Goal: Information Seeking & Learning: Learn about a topic

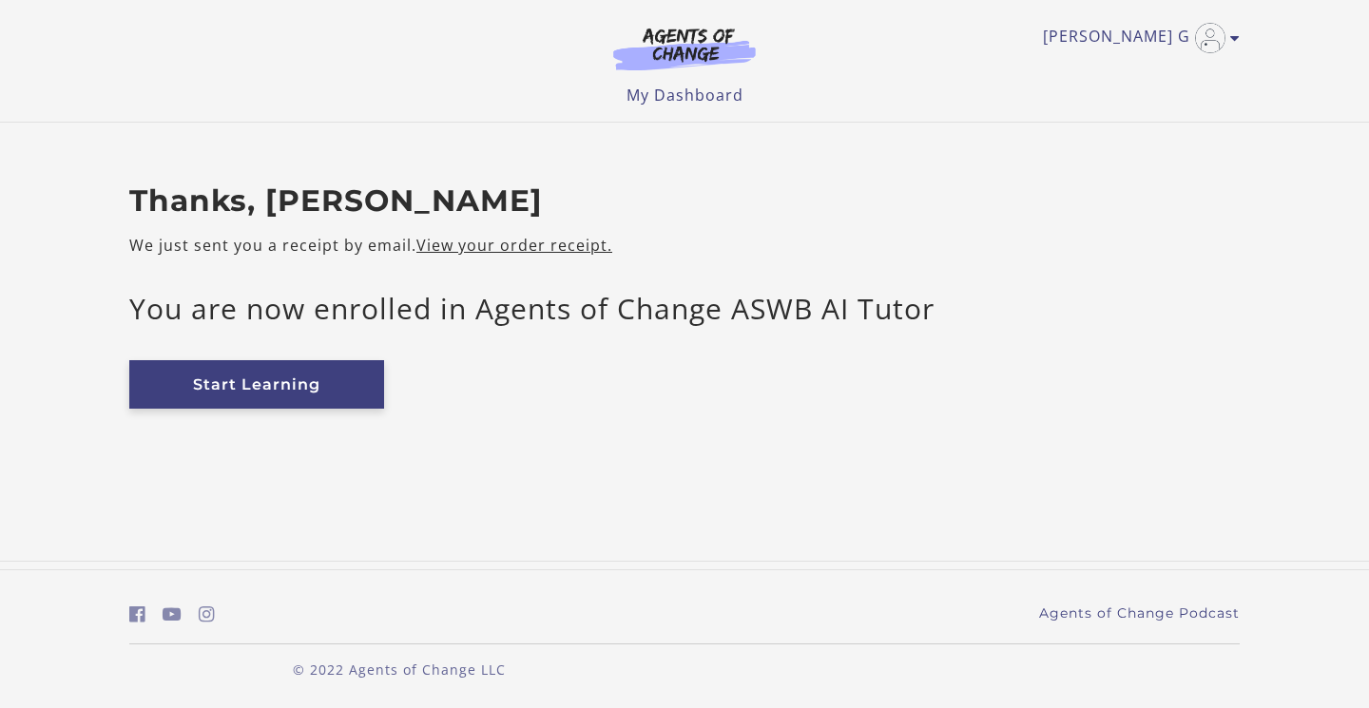
click at [267, 380] on link "Start Learning" at bounding box center [256, 384] width 255 height 48
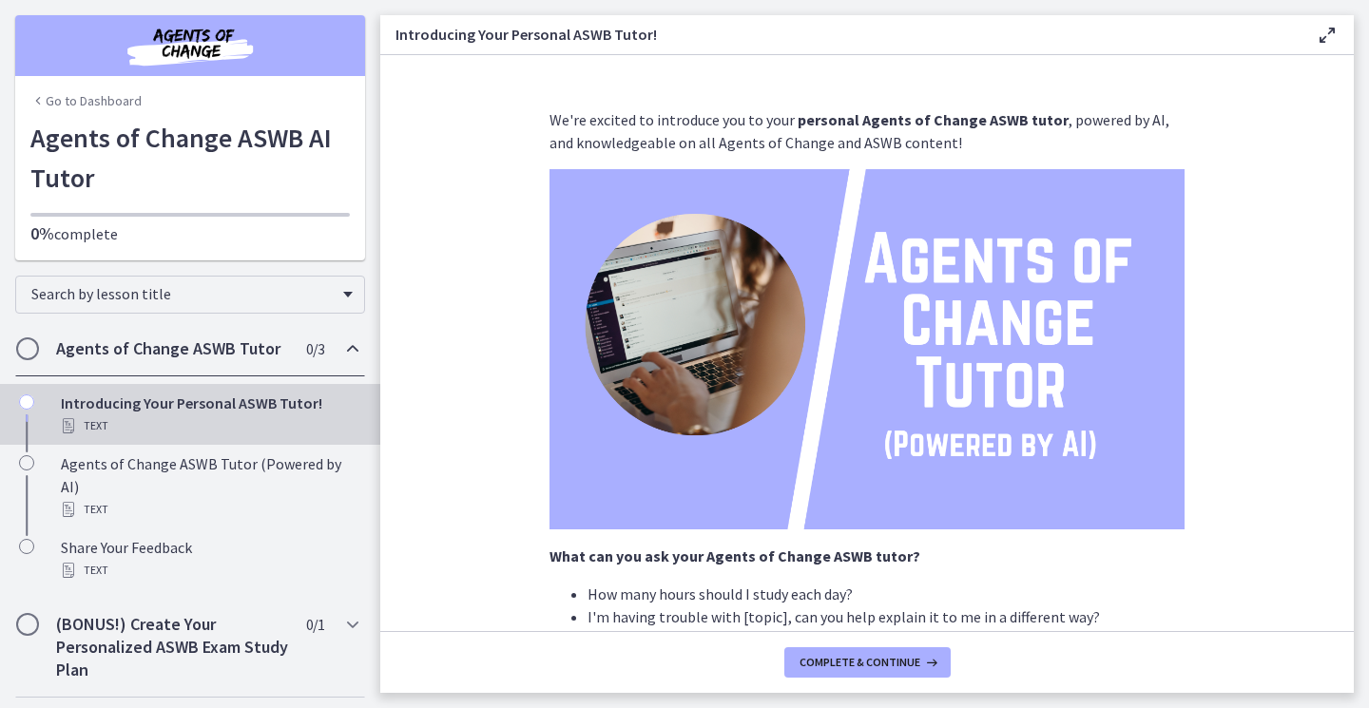
click at [207, 348] on h2 "Agents of Change ASWB Tutor" at bounding box center [172, 349] width 232 height 23
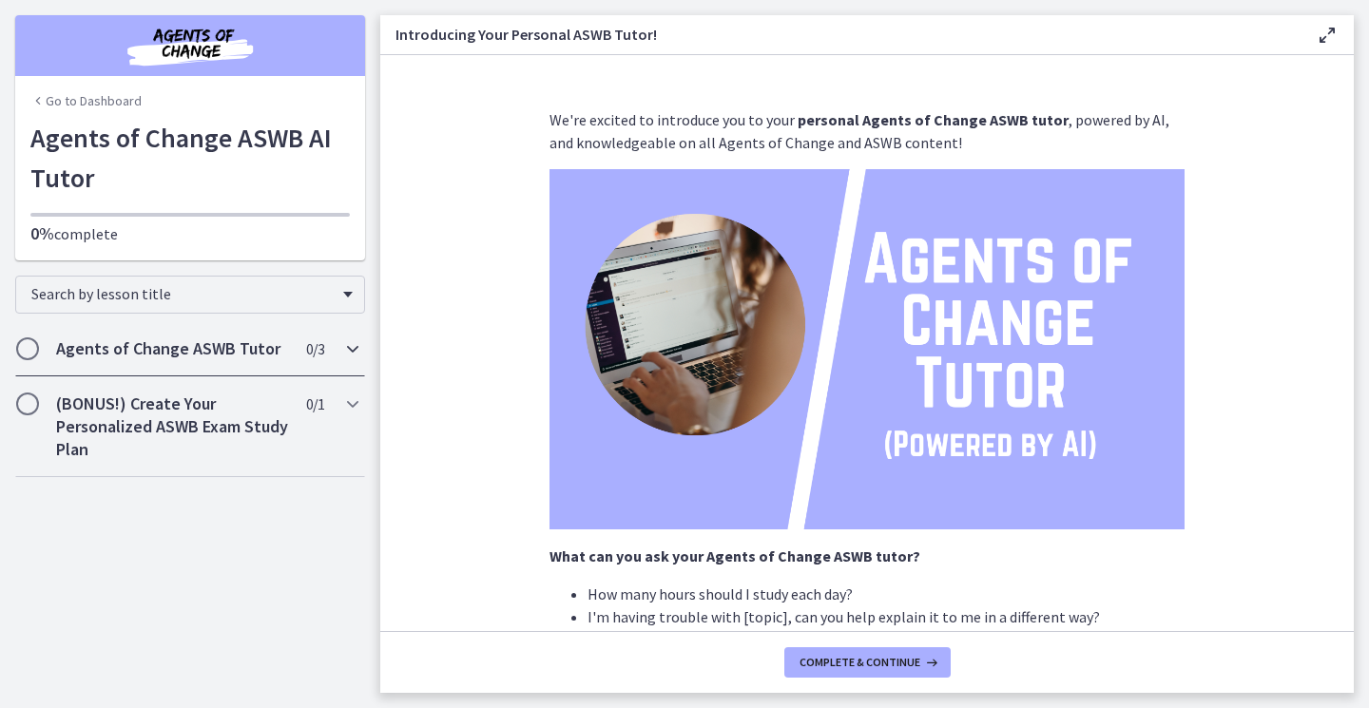
click at [355, 354] on icon "Chapters" at bounding box center [352, 349] width 23 height 23
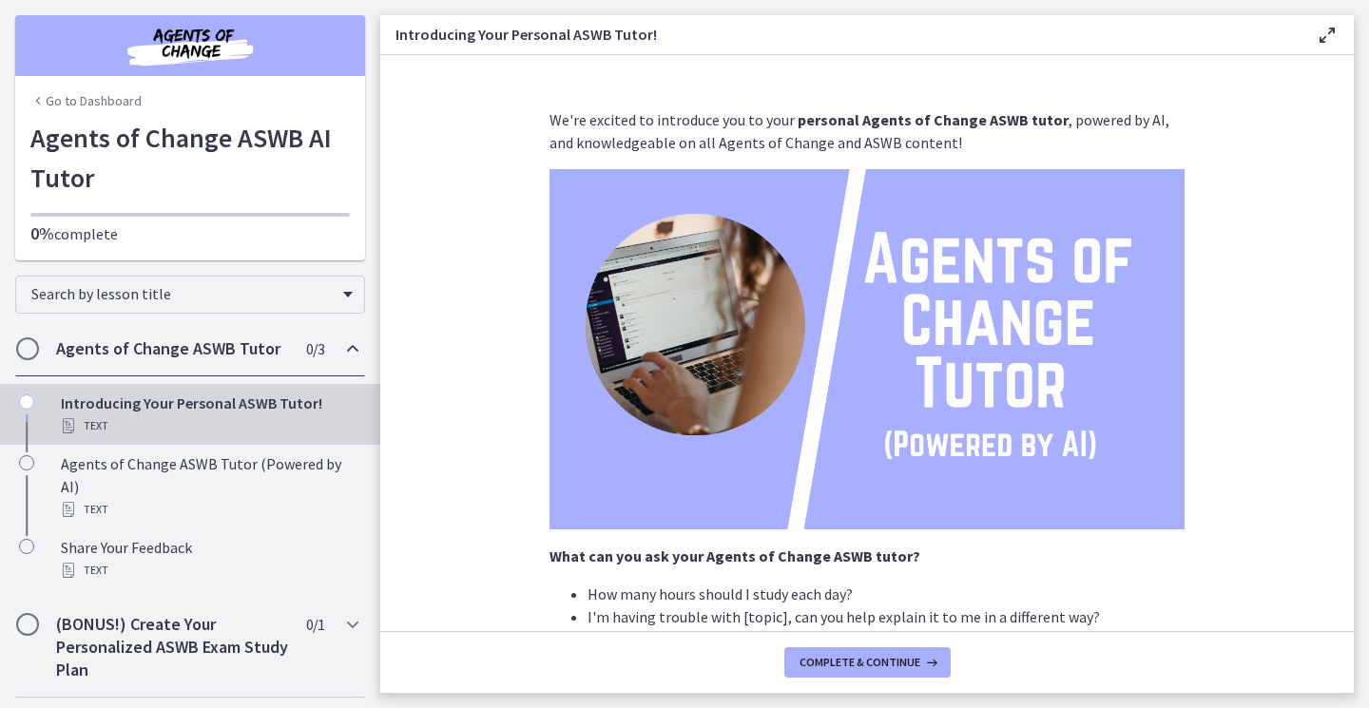
click at [165, 425] on div "Text" at bounding box center [209, 426] width 297 height 23
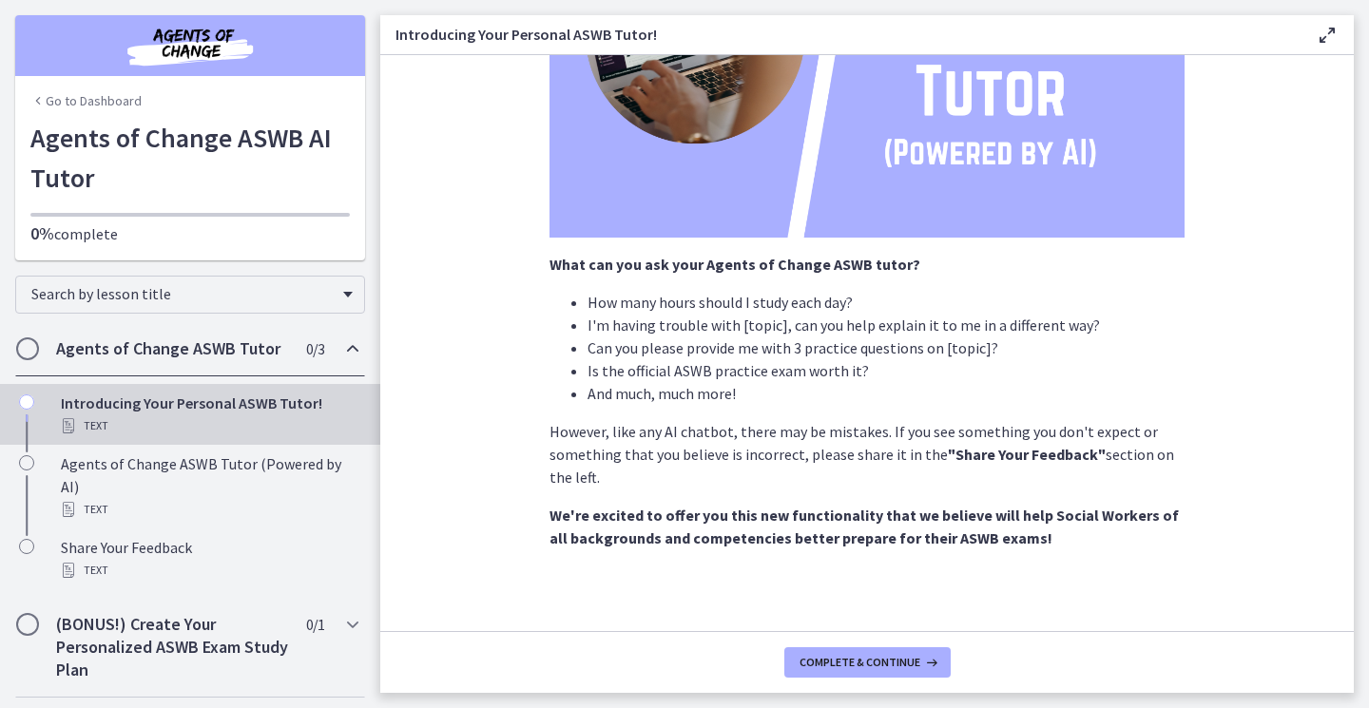
scroll to position [301, 0]
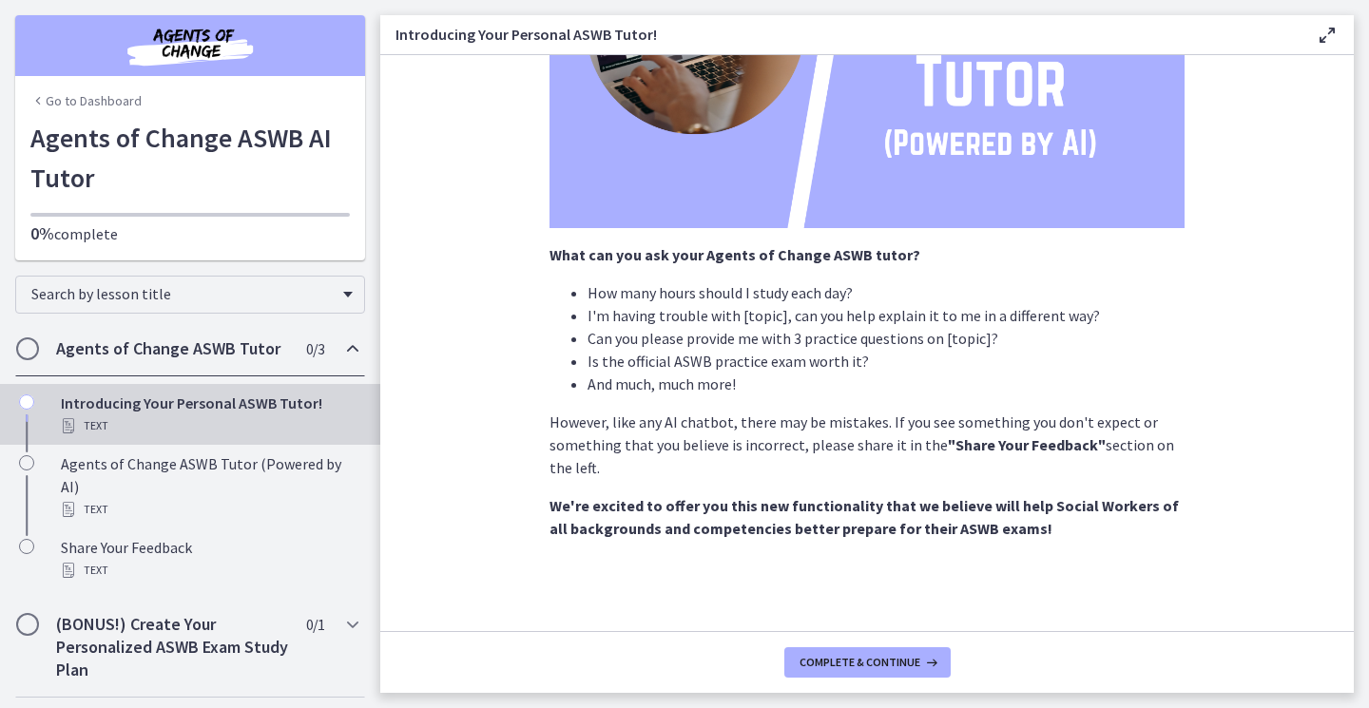
click at [108, 404] on div "Introducing Your Personal ASWB Tutor! Text" at bounding box center [209, 415] width 297 height 46
click at [878, 660] on span "Complete & continue" at bounding box center [860, 662] width 121 height 15
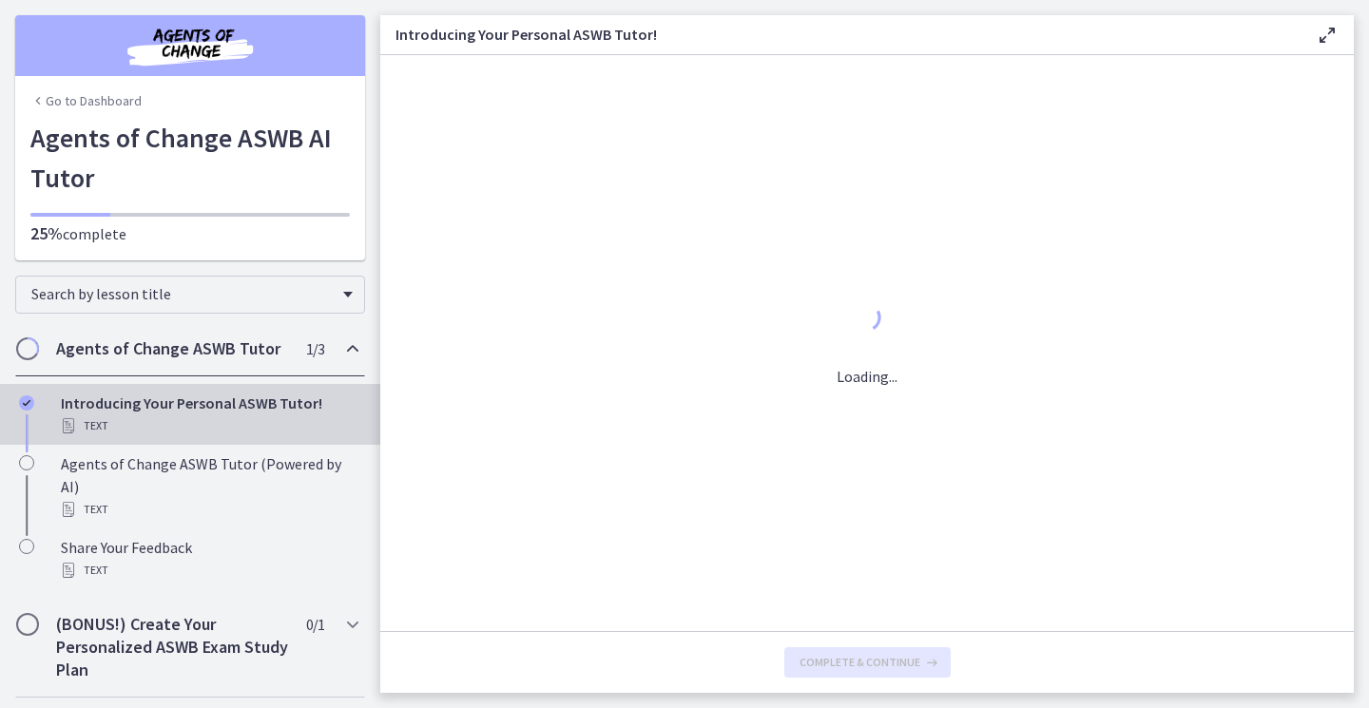
scroll to position [0, 0]
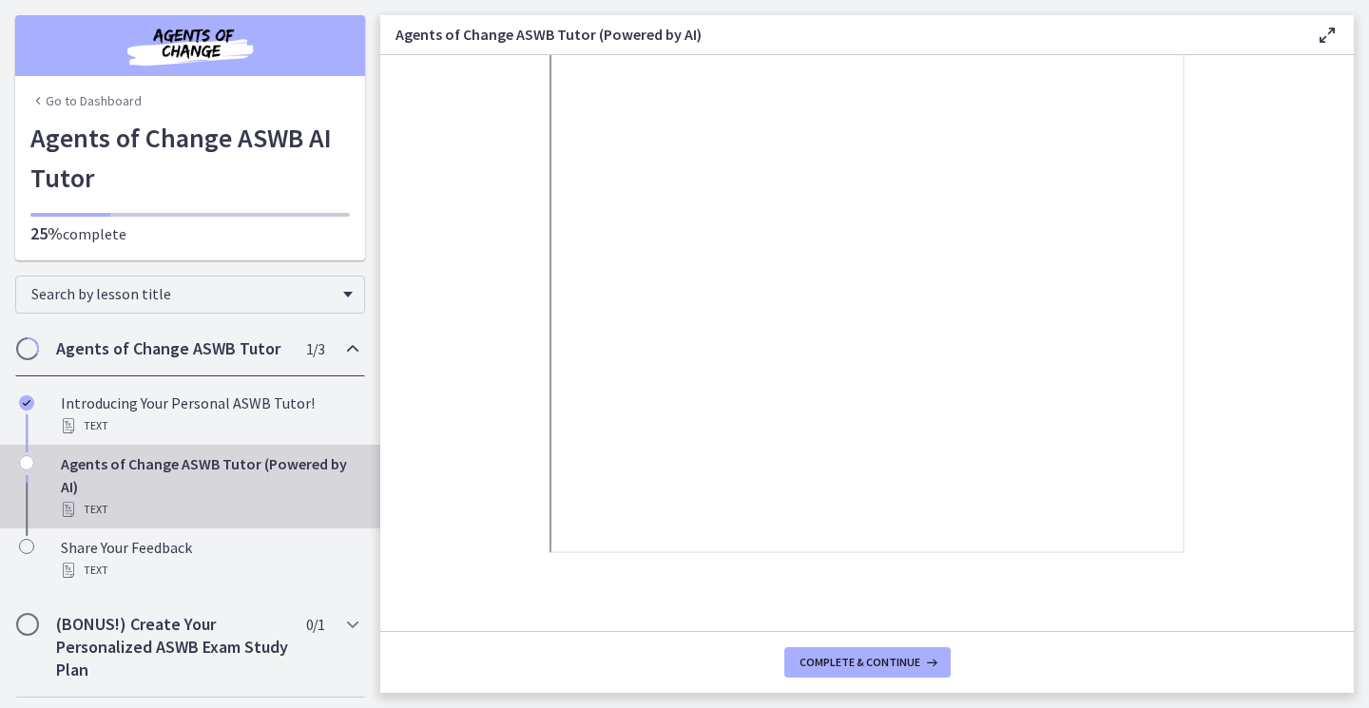
scroll to position [323, 0]
click at [823, 654] on button "Complete & continue" at bounding box center [867, 662] width 166 height 30
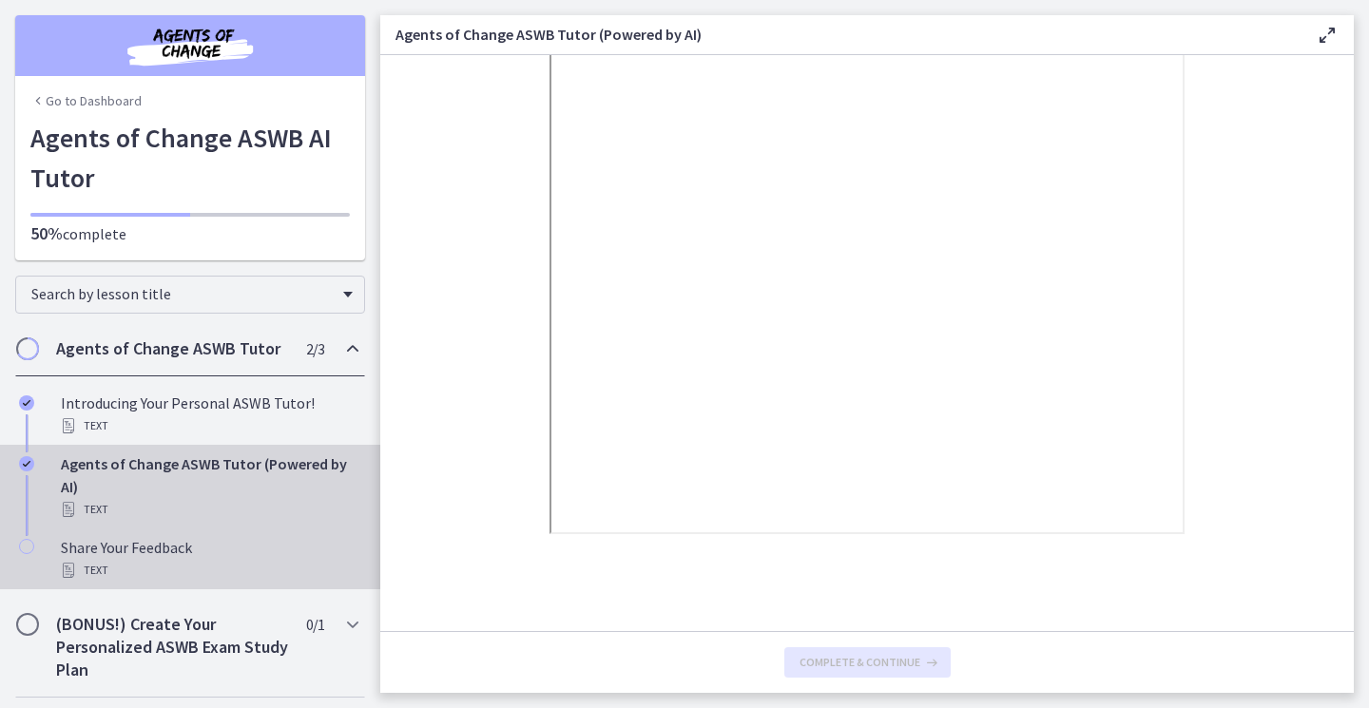
scroll to position [0, 0]
click at [125, 579] on div "Text" at bounding box center [209, 570] width 297 height 23
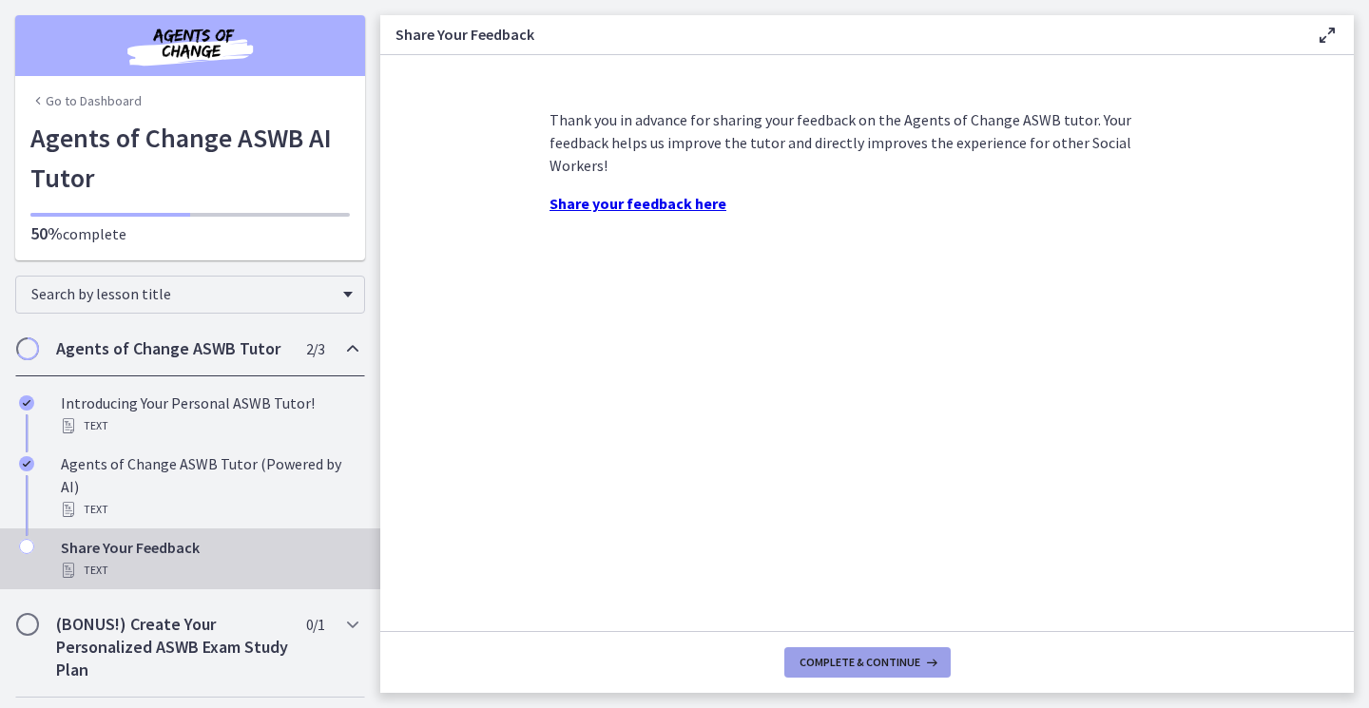
click at [896, 660] on span "Complete & continue" at bounding box center [860, 662] width 121 height 15
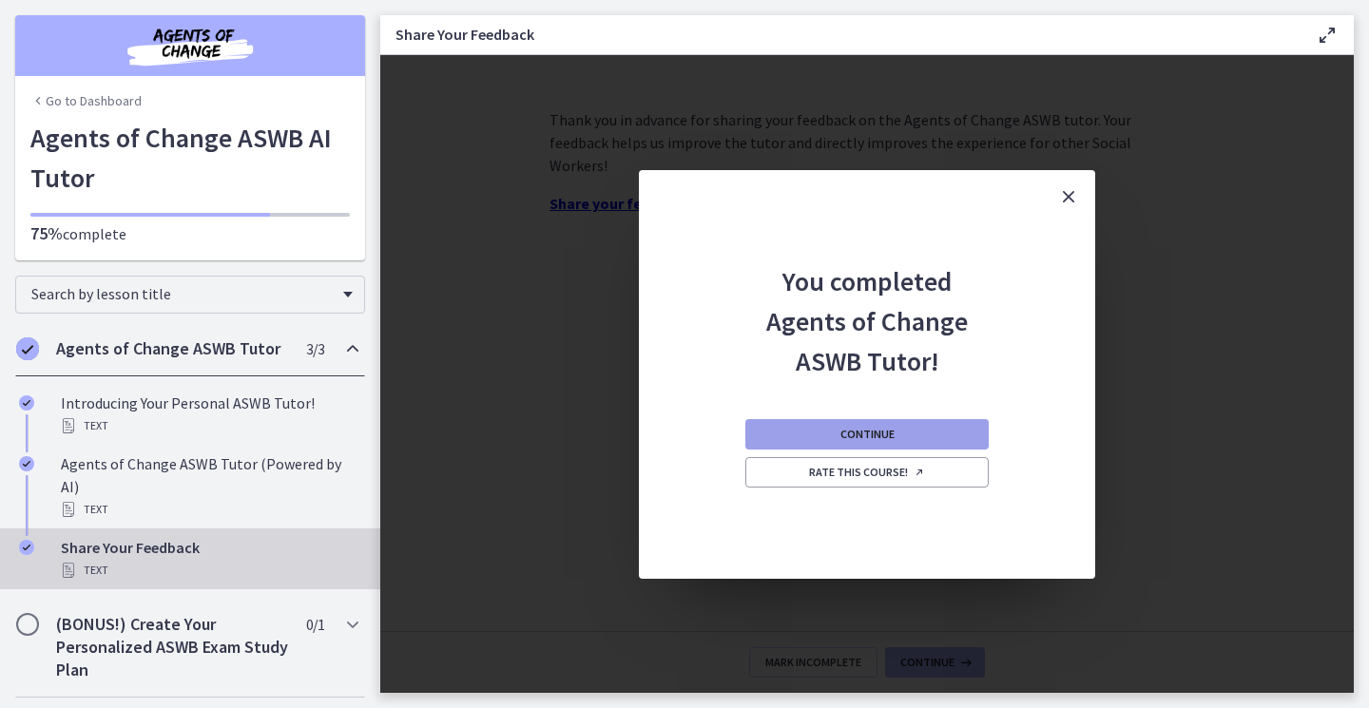
click at [877, 427] on span "Continue" at bounding box center [867, 434] width 54 height 15
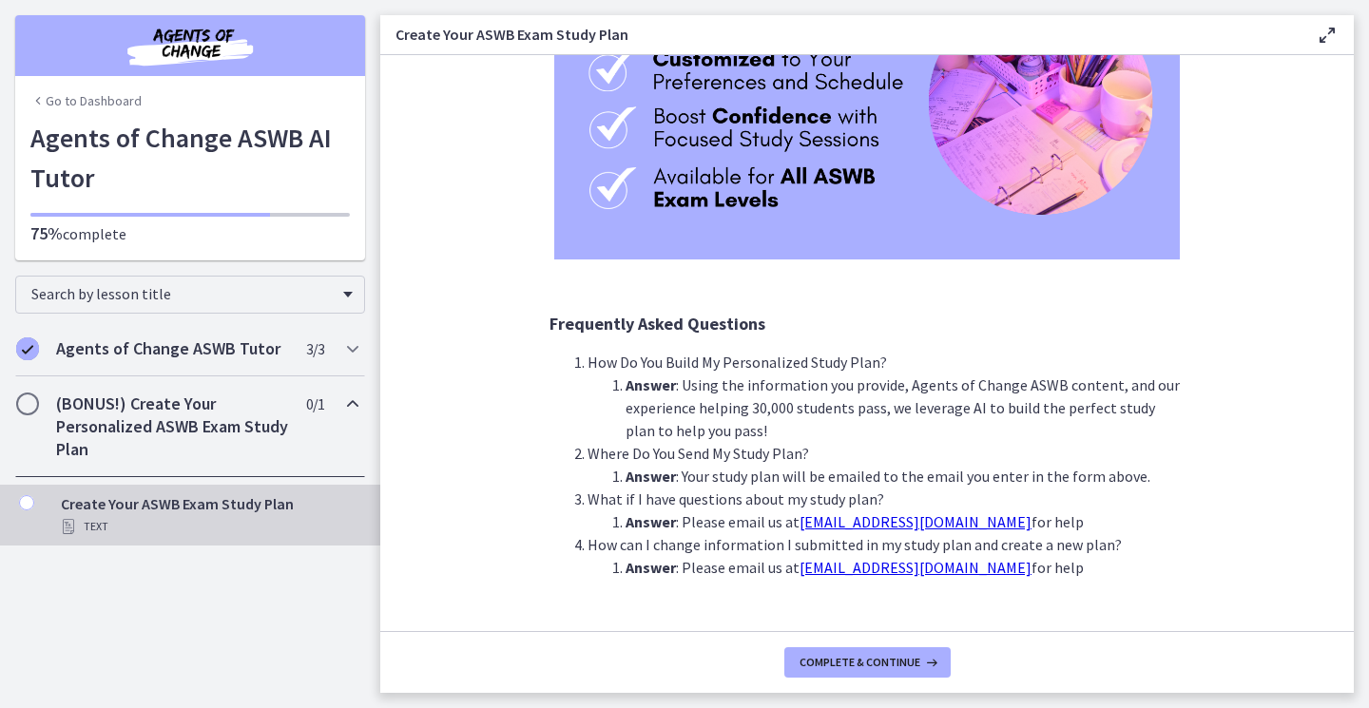
scroll to position [338, 0]
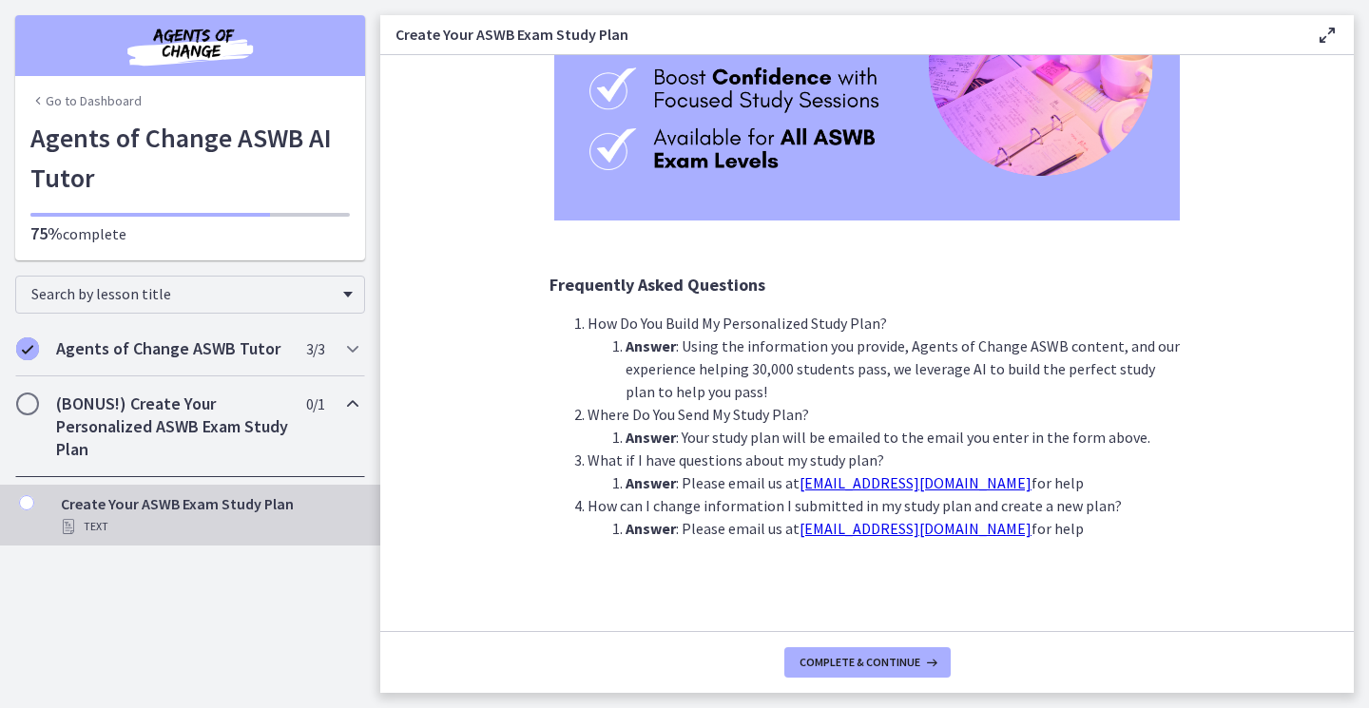
click at [27, 411] on span "Chapters" at bounding box center [27, 404] width 19 height 19
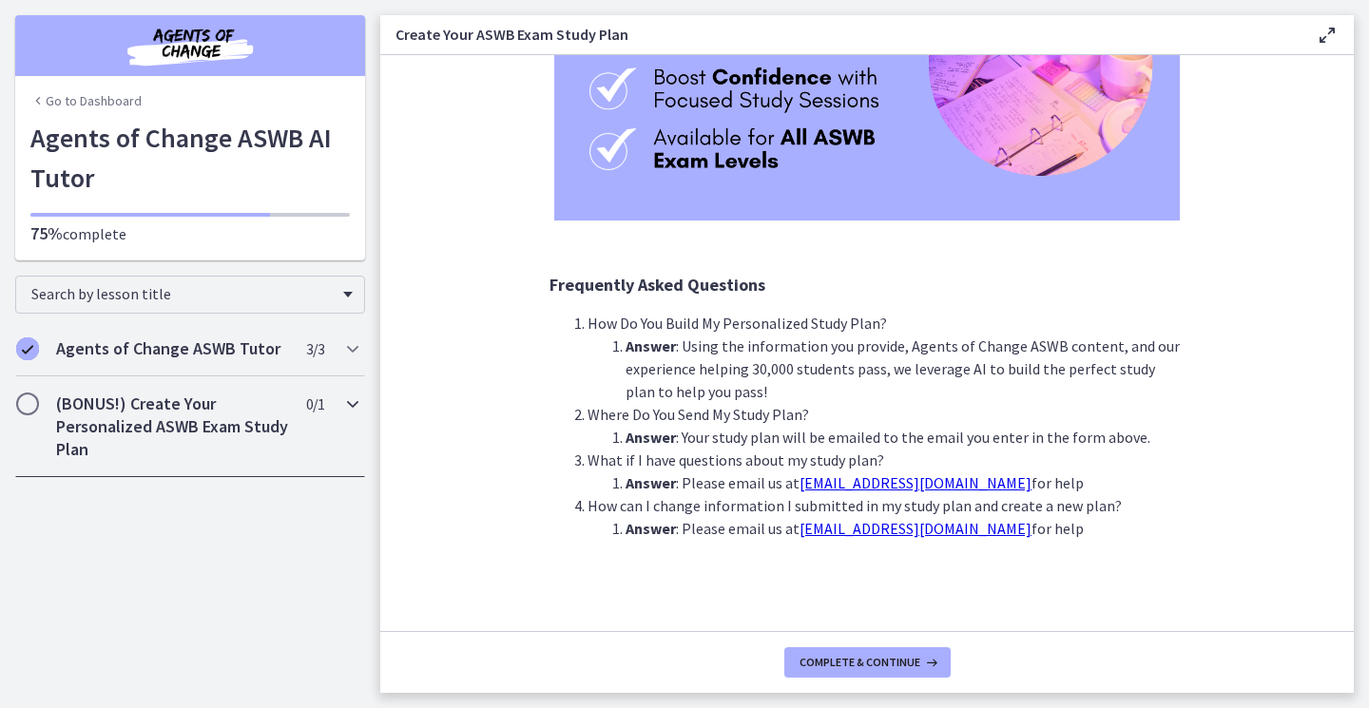
click at [28, 410] on span "Chapters" at bounding box center [27, 404] width 19 height 19
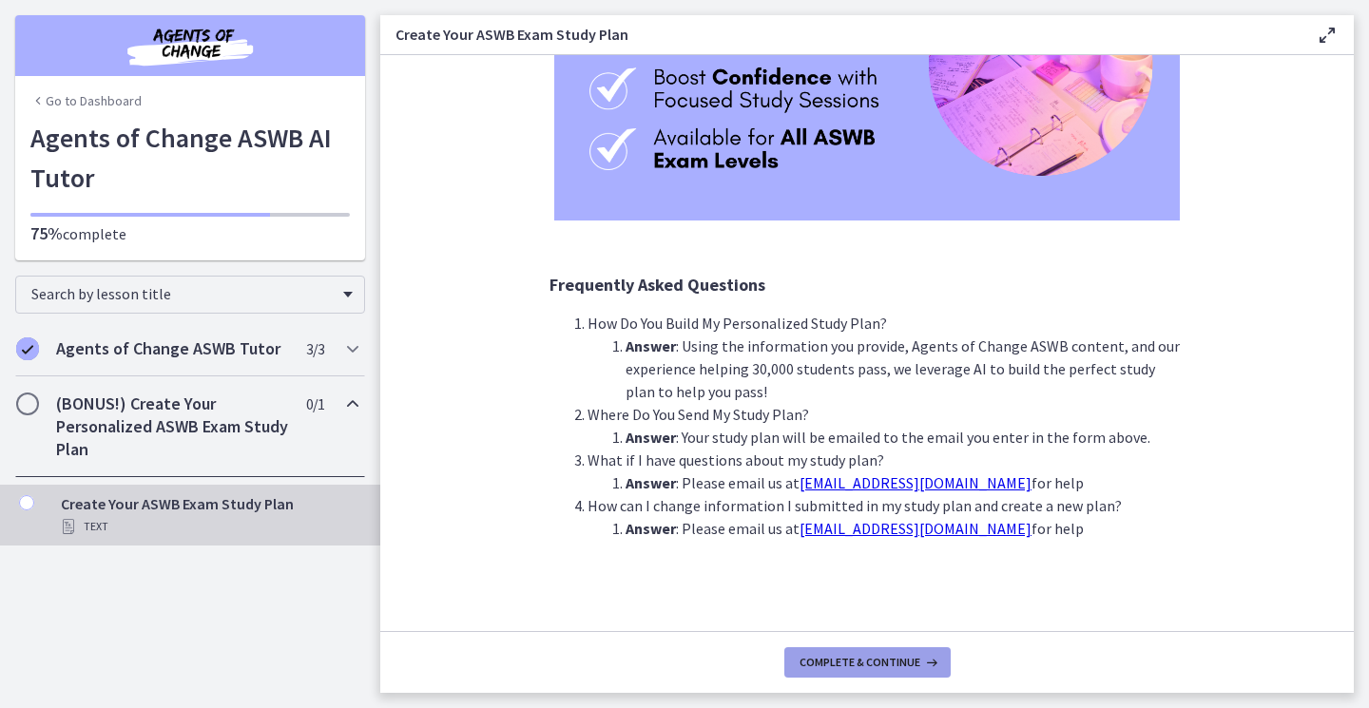
click at [855, 663] on span "Complete & continue" at bounding box center [860, 662] width 121 height 15
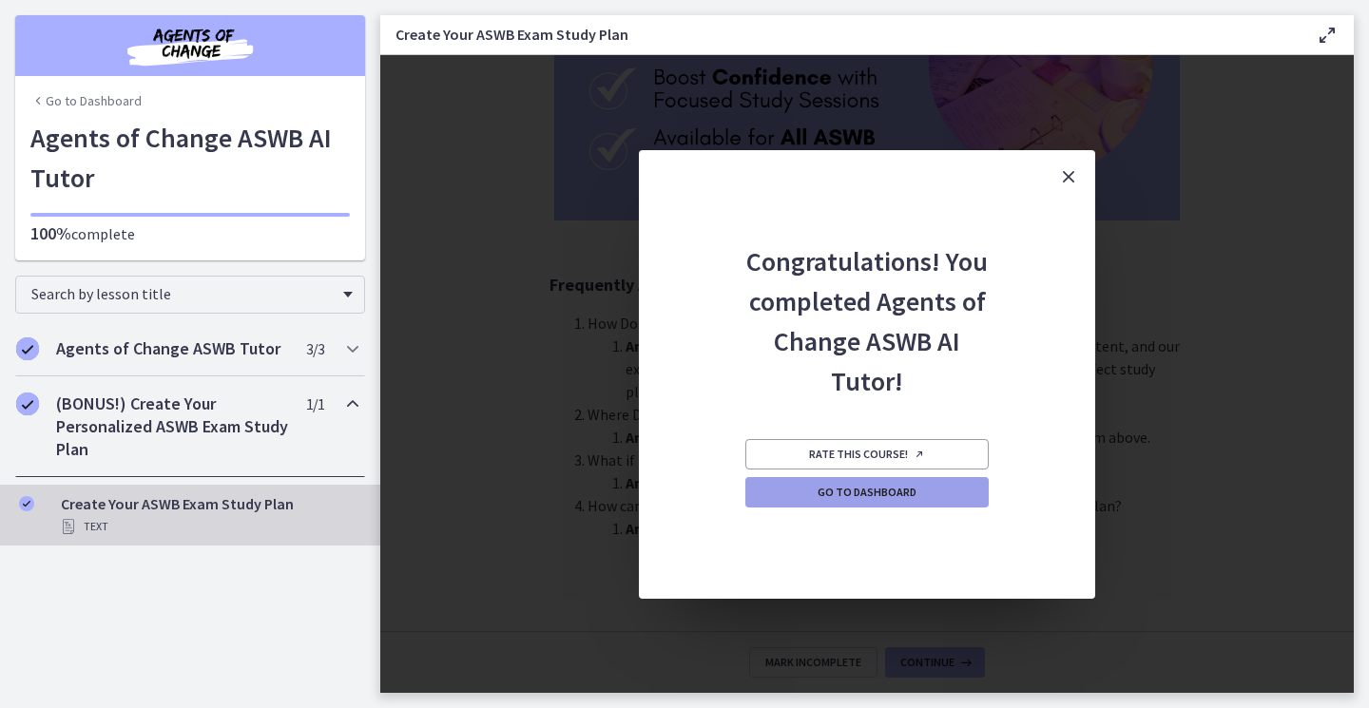
click at [842, 491] on span "Go to Dashboard" at bounding box center [867, 492] width 99 height 15
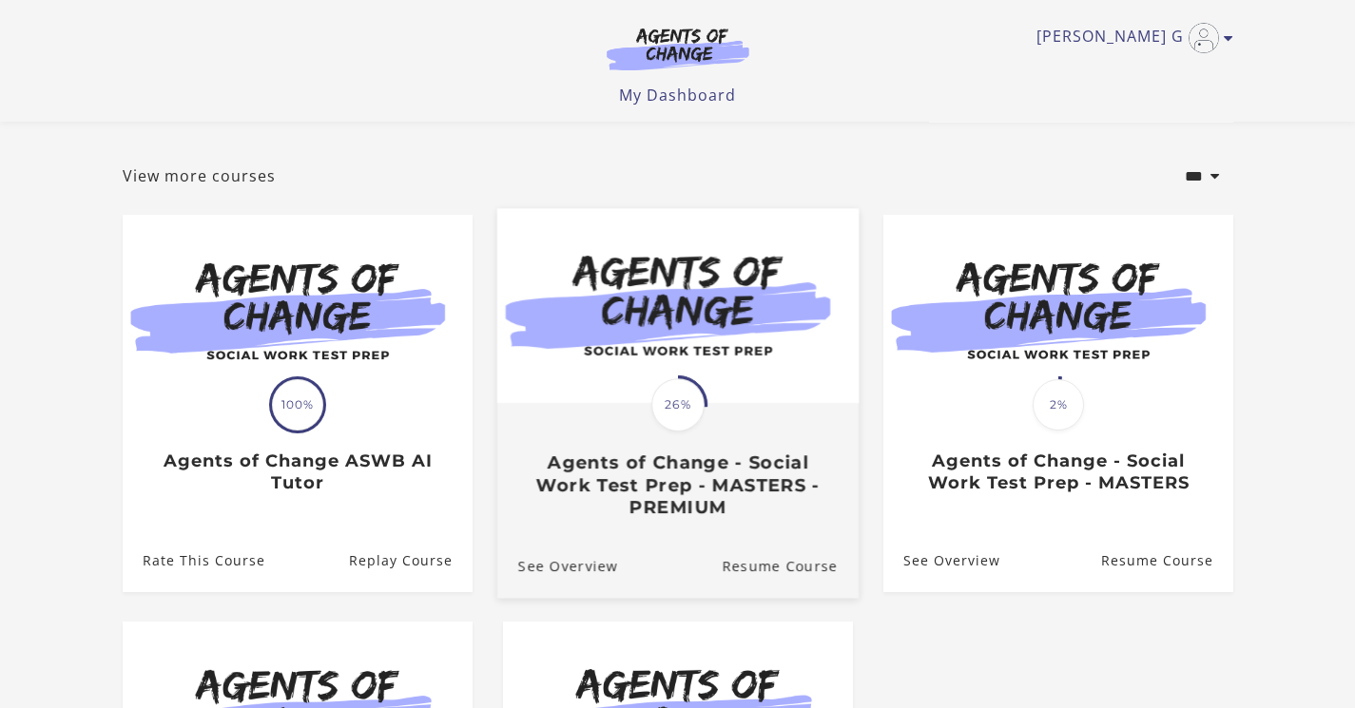
scroll to position [73, 0]
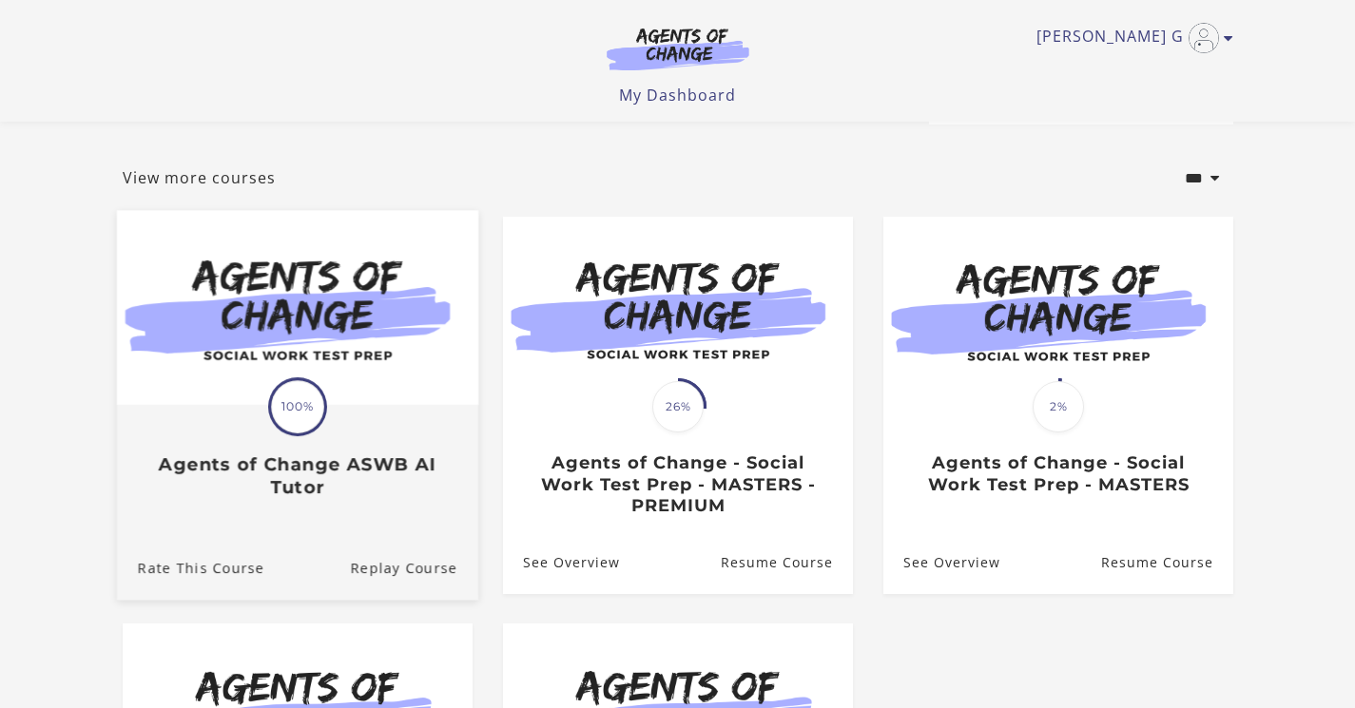
click at [363, 359] on img at bounding box center [296, 307] width 361 height 195
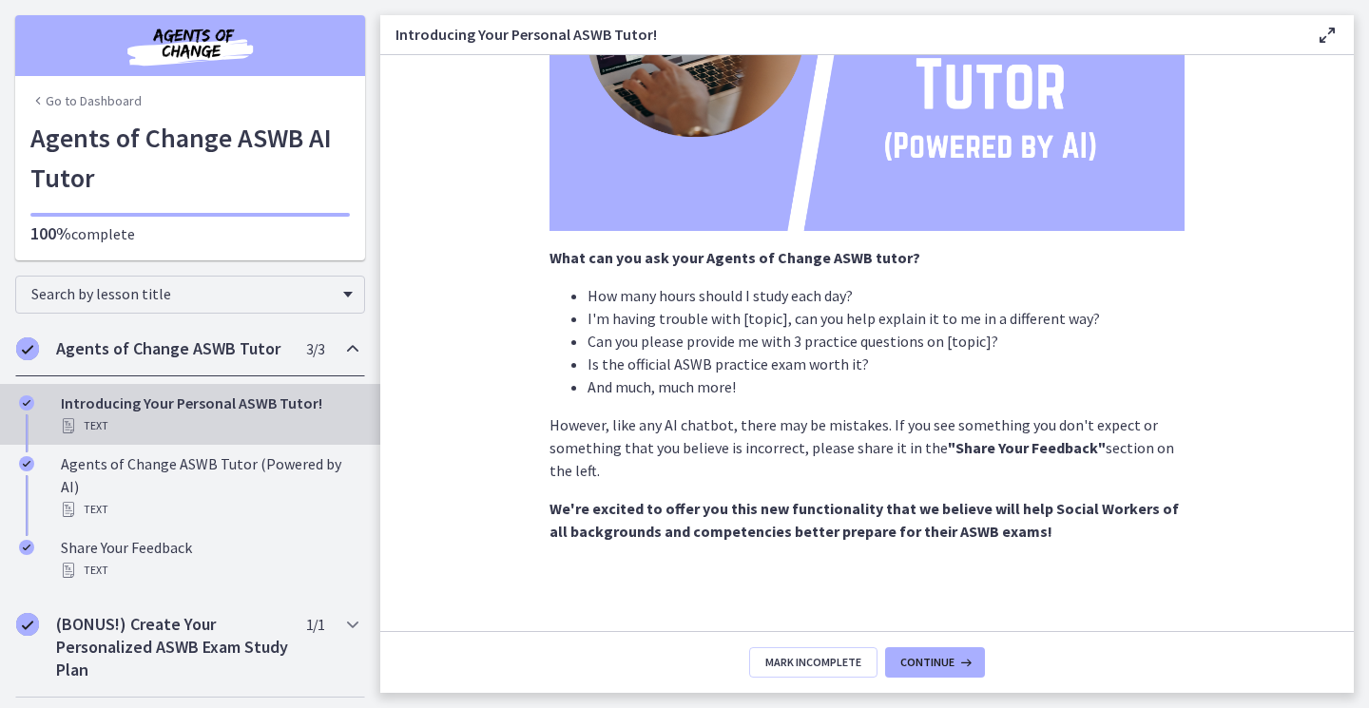
scroll to position [301, 0]
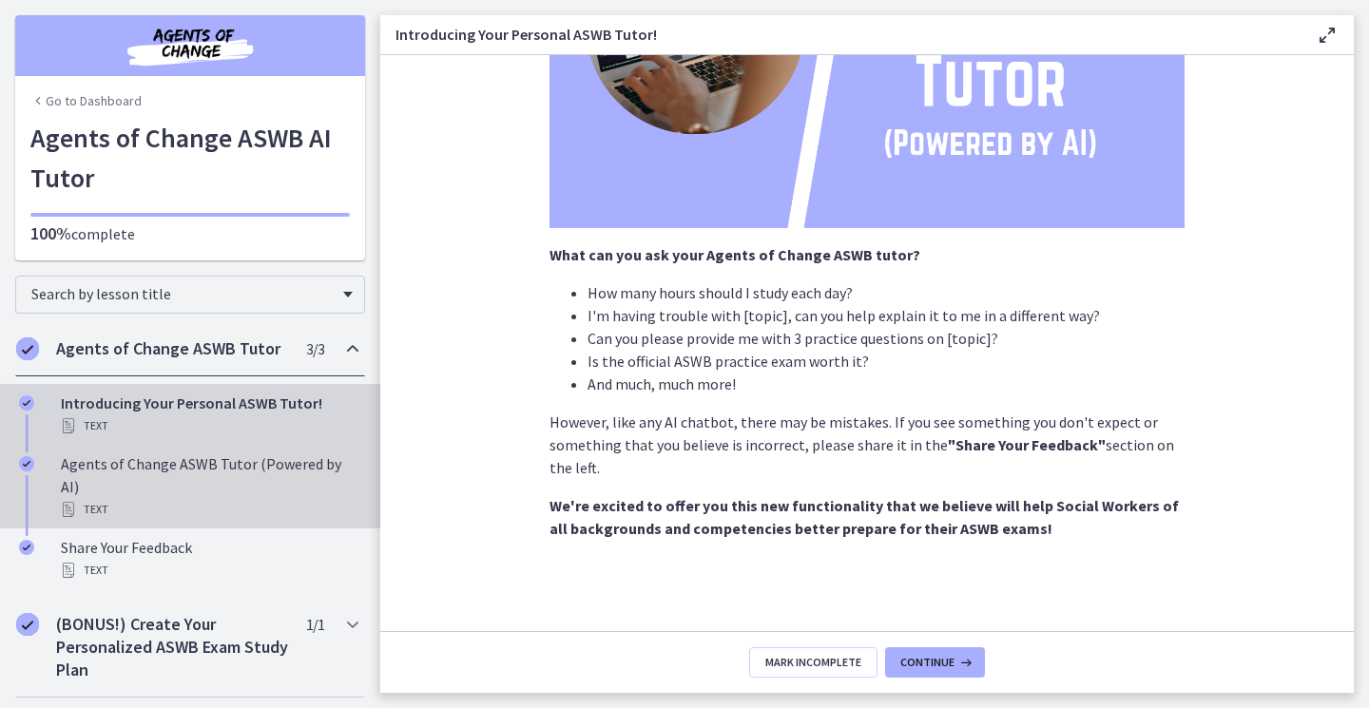
click at [85, 468] on div "Agents of Change ASWB Tutor (Powered by AI) Text" at bounding box center [209, 487] width 297 height 68
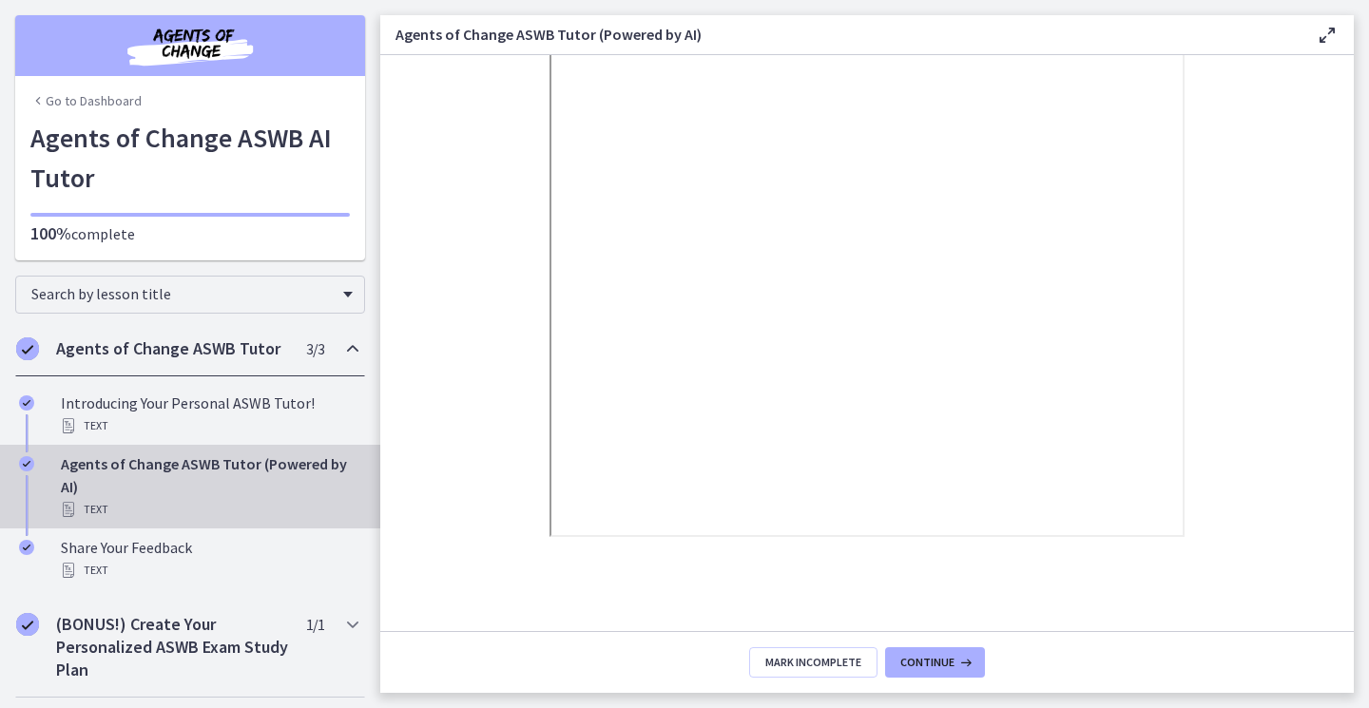
scroll to position [323, 0]
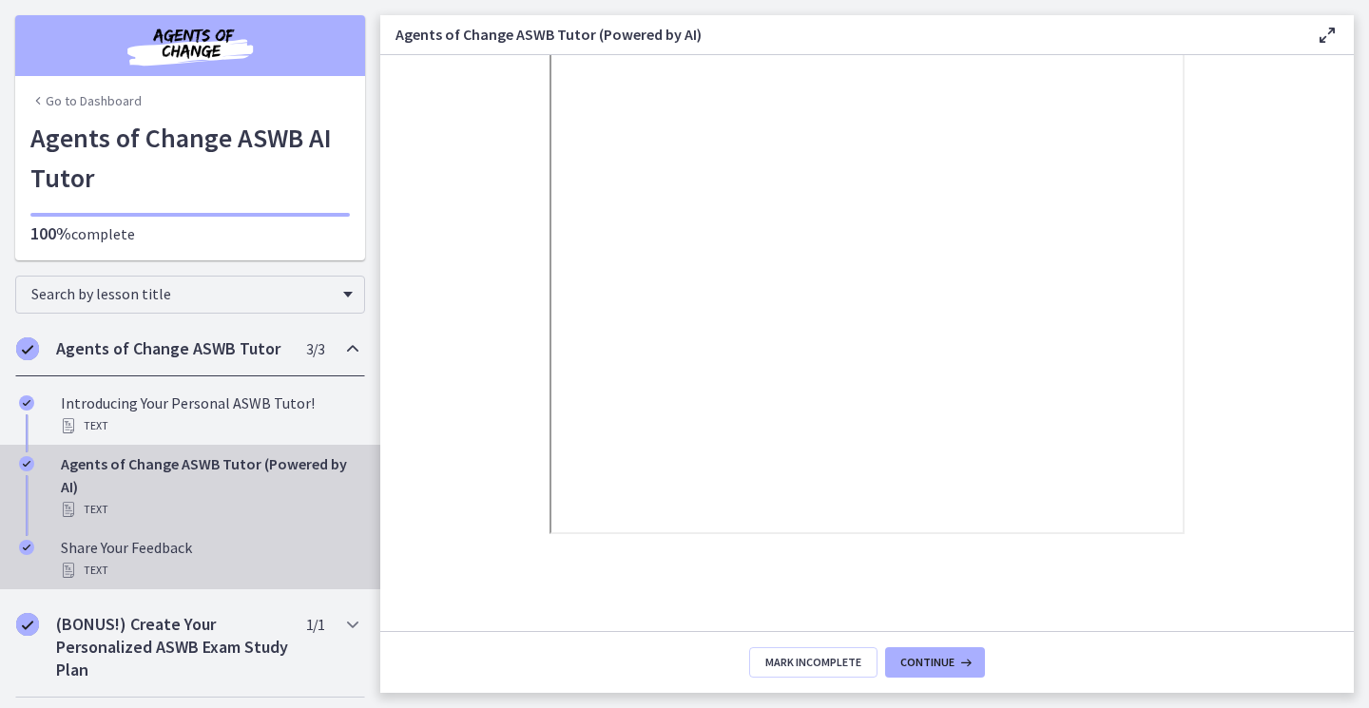
click at [102, 555] on div "Share Your Feedback Text" at bounding box center [209, 559] width 297 height 46
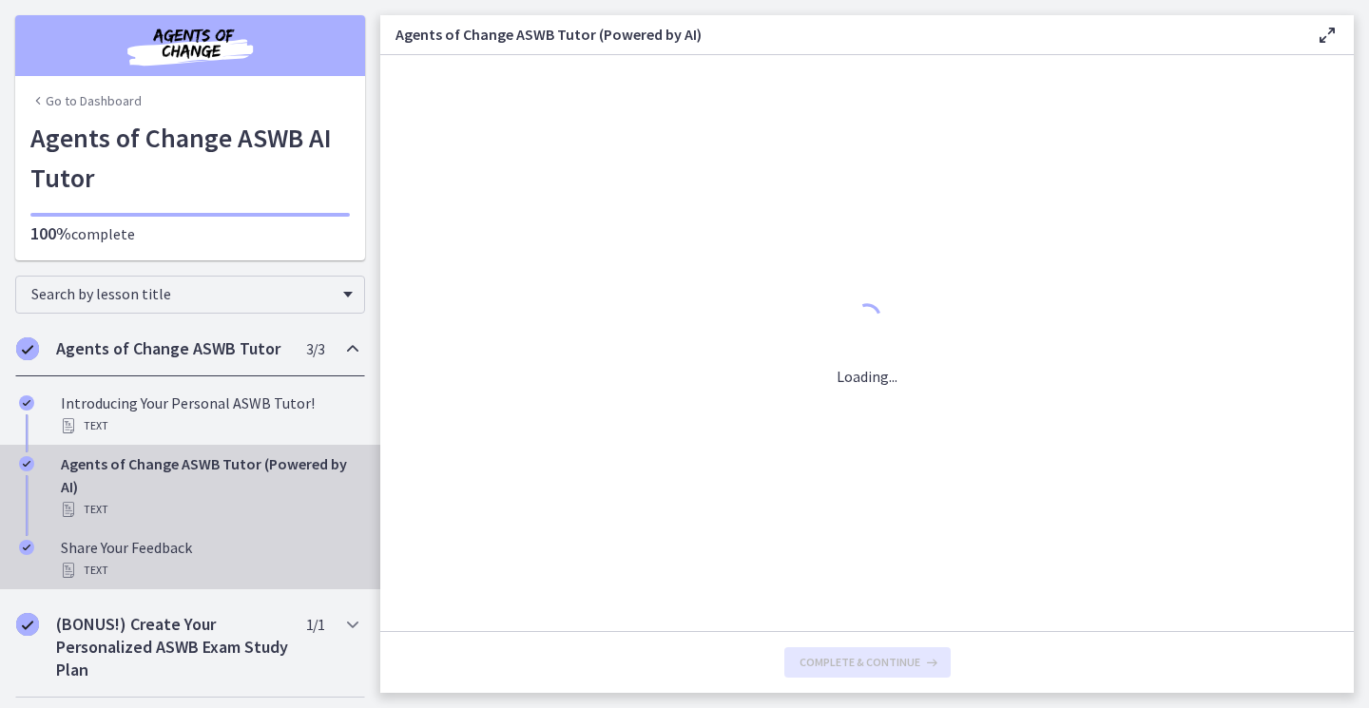
scroll to position [0, 0]
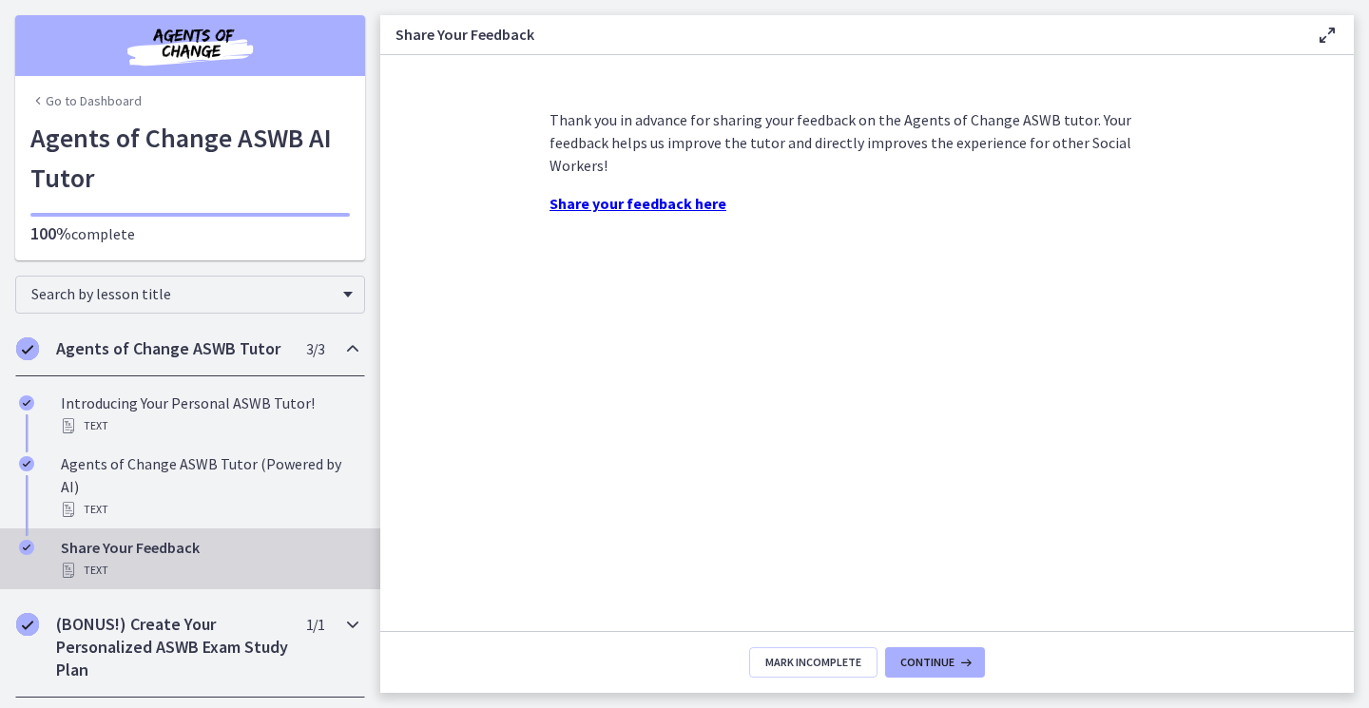
click at [119, 613] on h2 "(BONUS!) Create Your Personalized ASWB Exam Study Plan" at bounding box center [172, 647] width 232 height 68
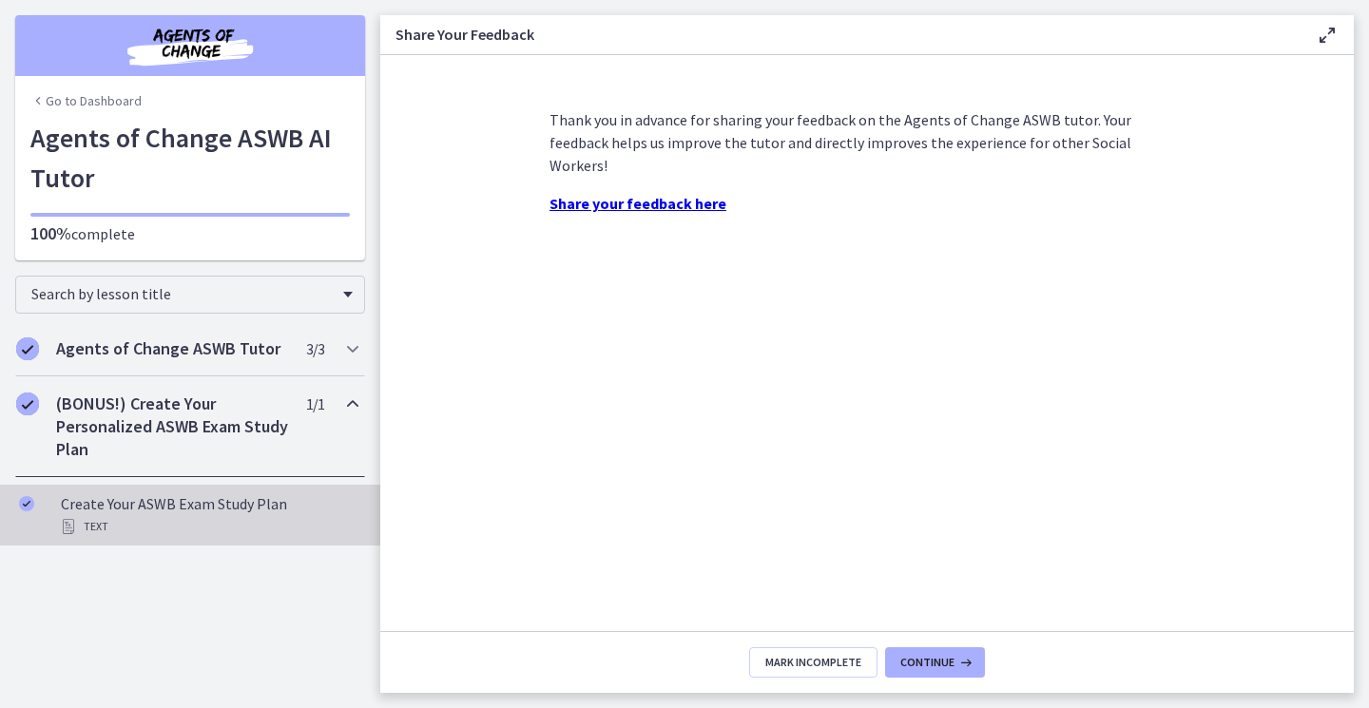
click at [196, 517] on div "Text" at bounding box center [209, 526] width 297 height 23
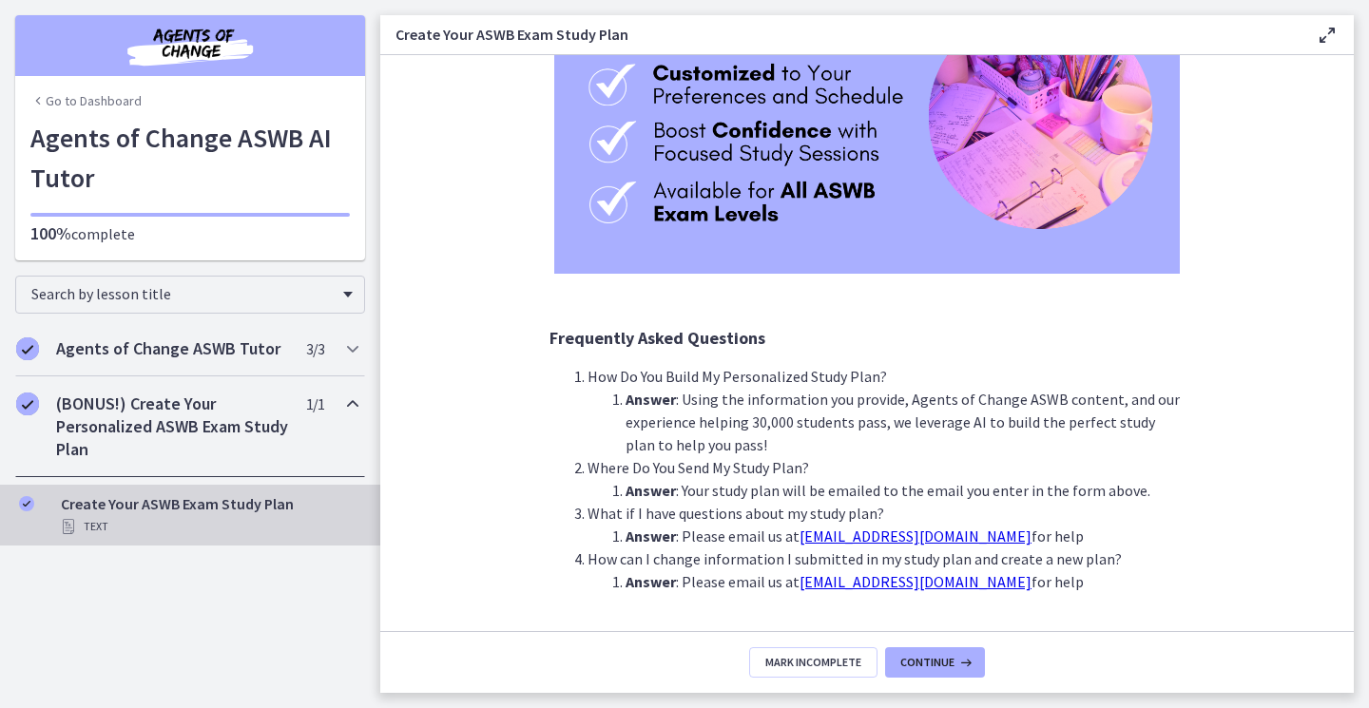
scroll to position [338, 0]
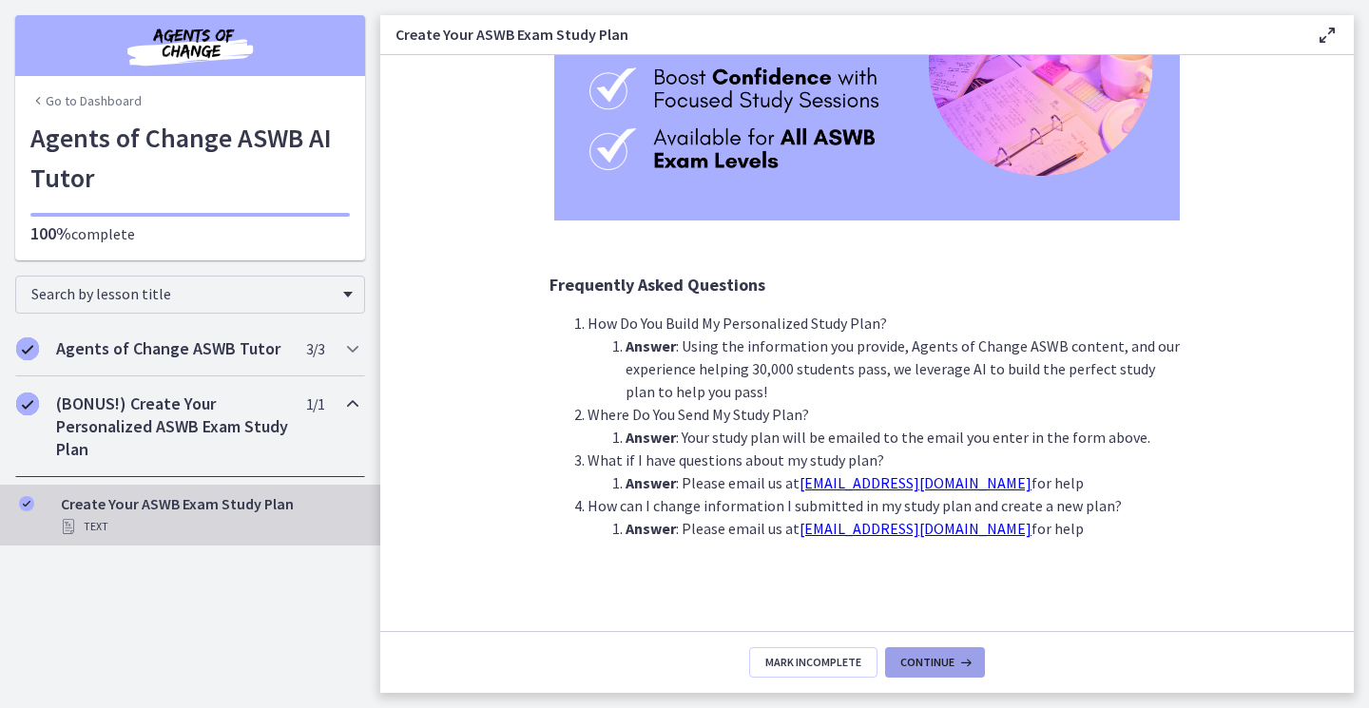
click at [942, 659] on span "Continue" at bounding box center [927, 662] width 54 height 15
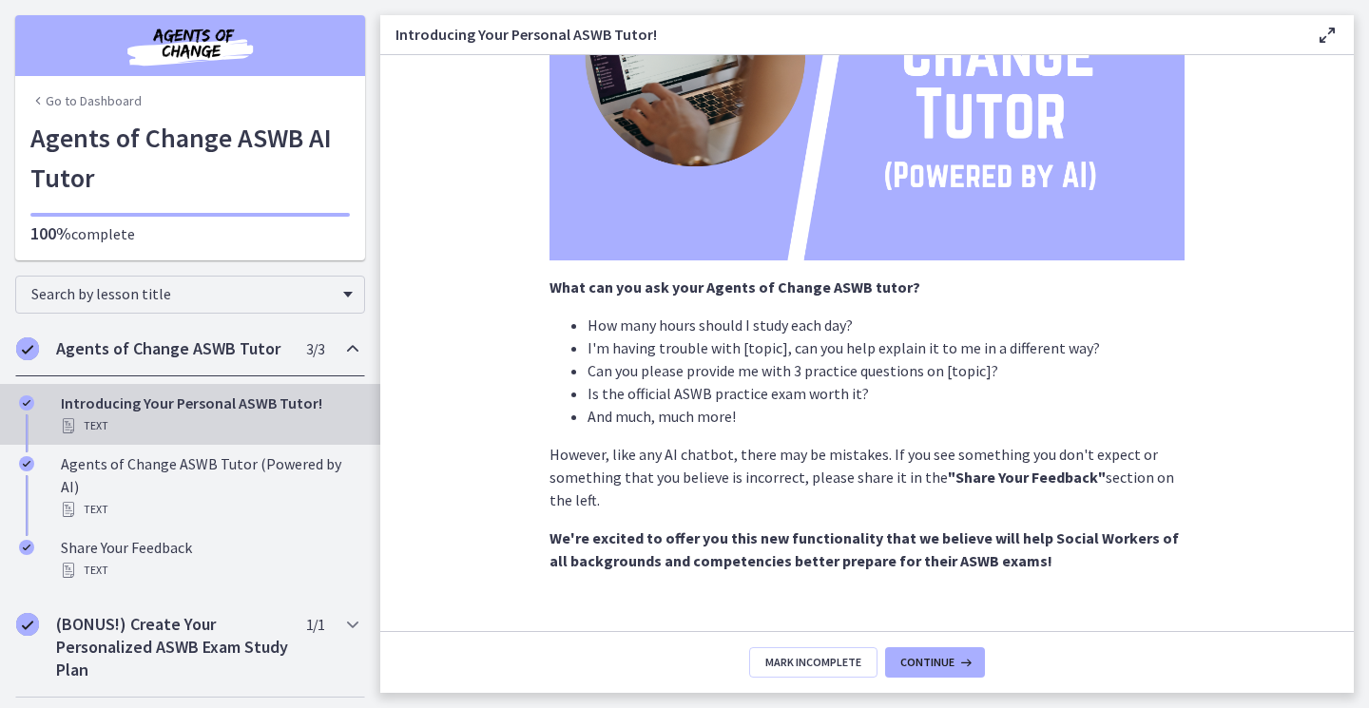
scroll to position [301, 0]
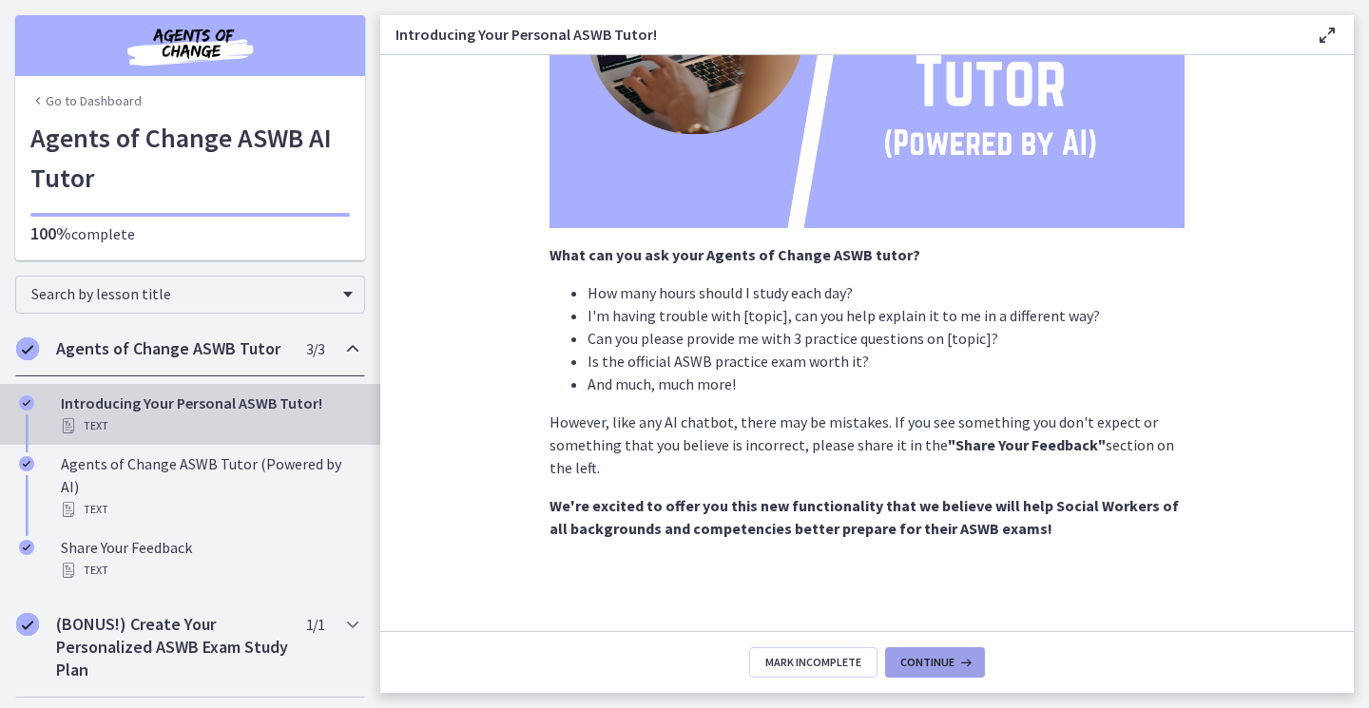
click at [940, 666] on span "Continue" at bounding box center [927, 662] width 54 height 15
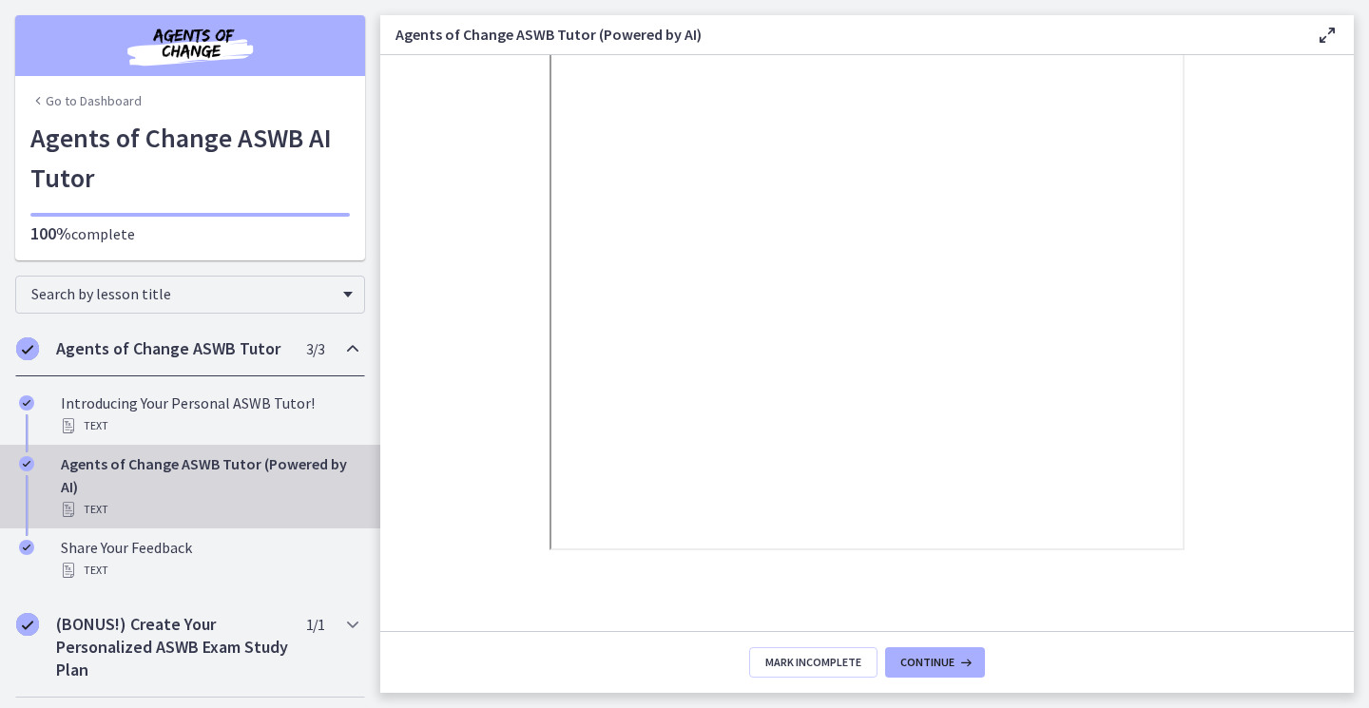
scroll to position [323, 0]
click at [950, 662] on span "Continue" at bounding box center [927, 662] width 54 height 15
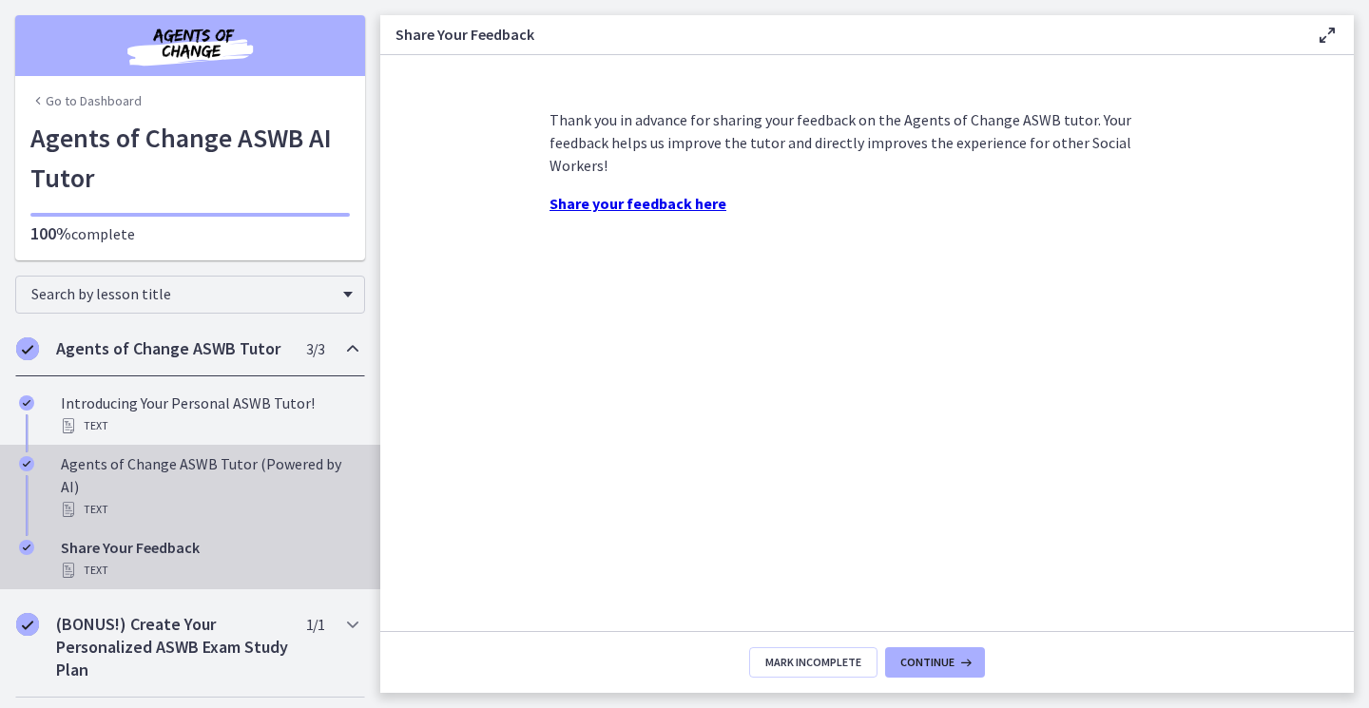
click at [152, 498] on div "Text" at bounding box center [209, 509] width 297 height 23
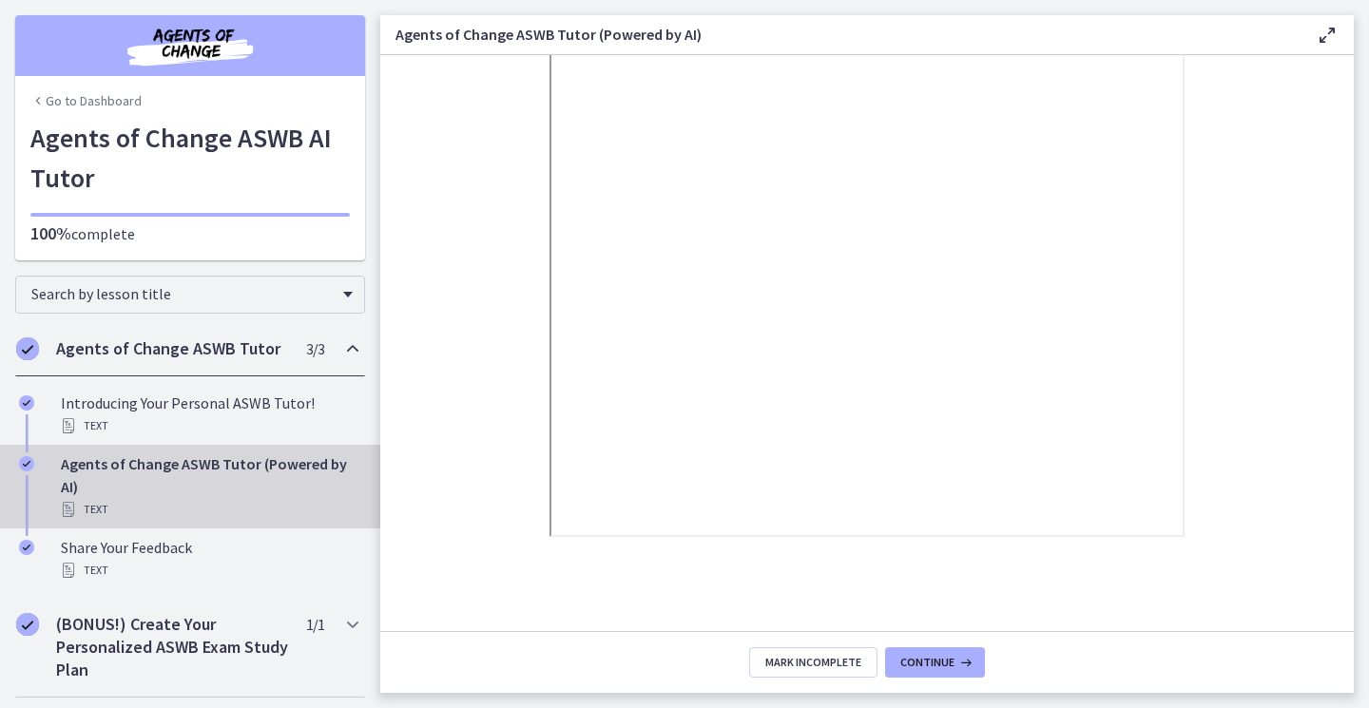
scroll to position [323, 0]
click at [952, 656] on span "Continue" at bounding box center [927, 662] width 54 height 15
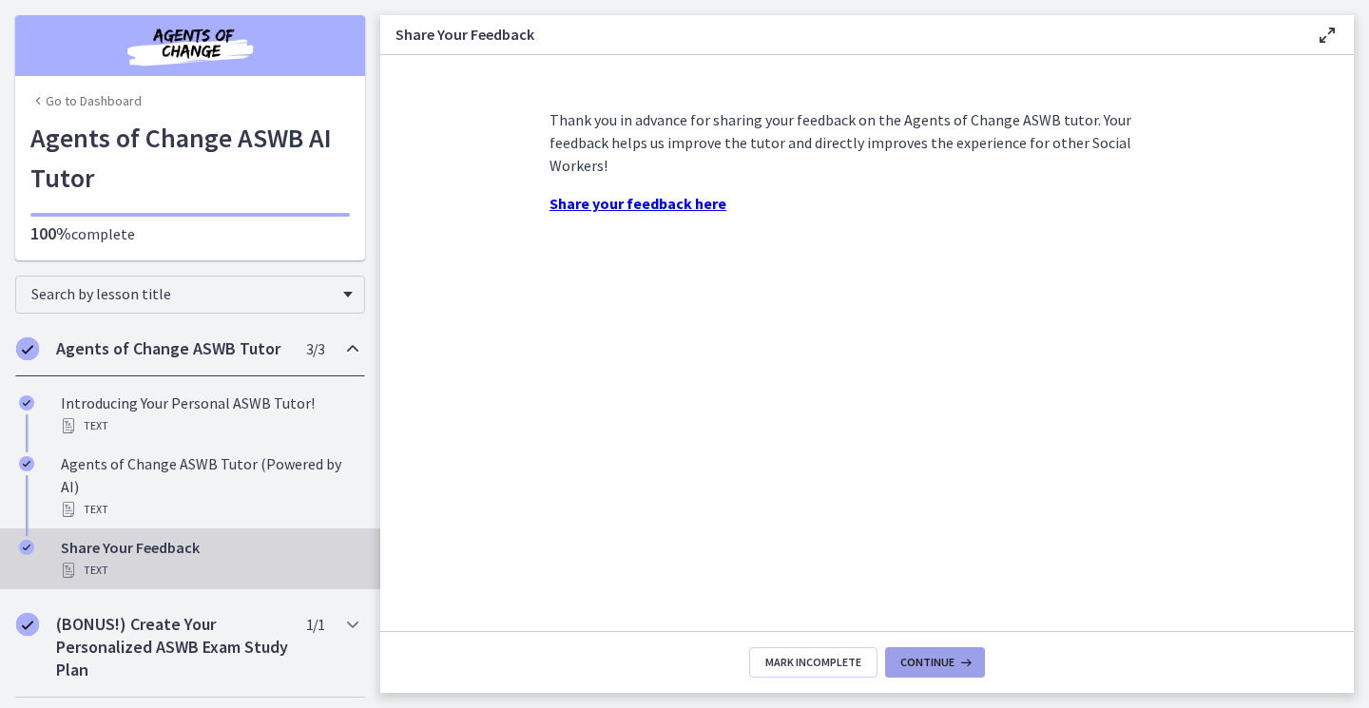
click at [947, 658] on span "Continue" at bounding box center [927, 662] width 54 height 15
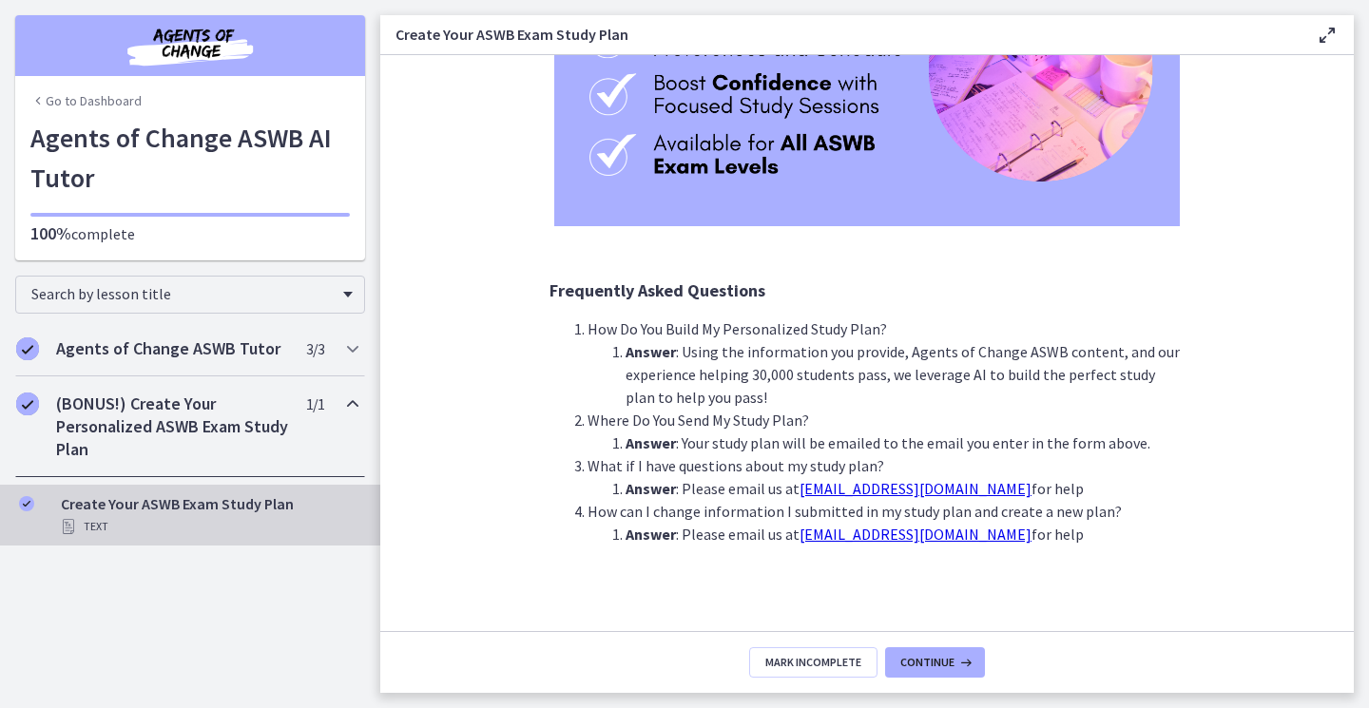
scroll to position [338, 0]
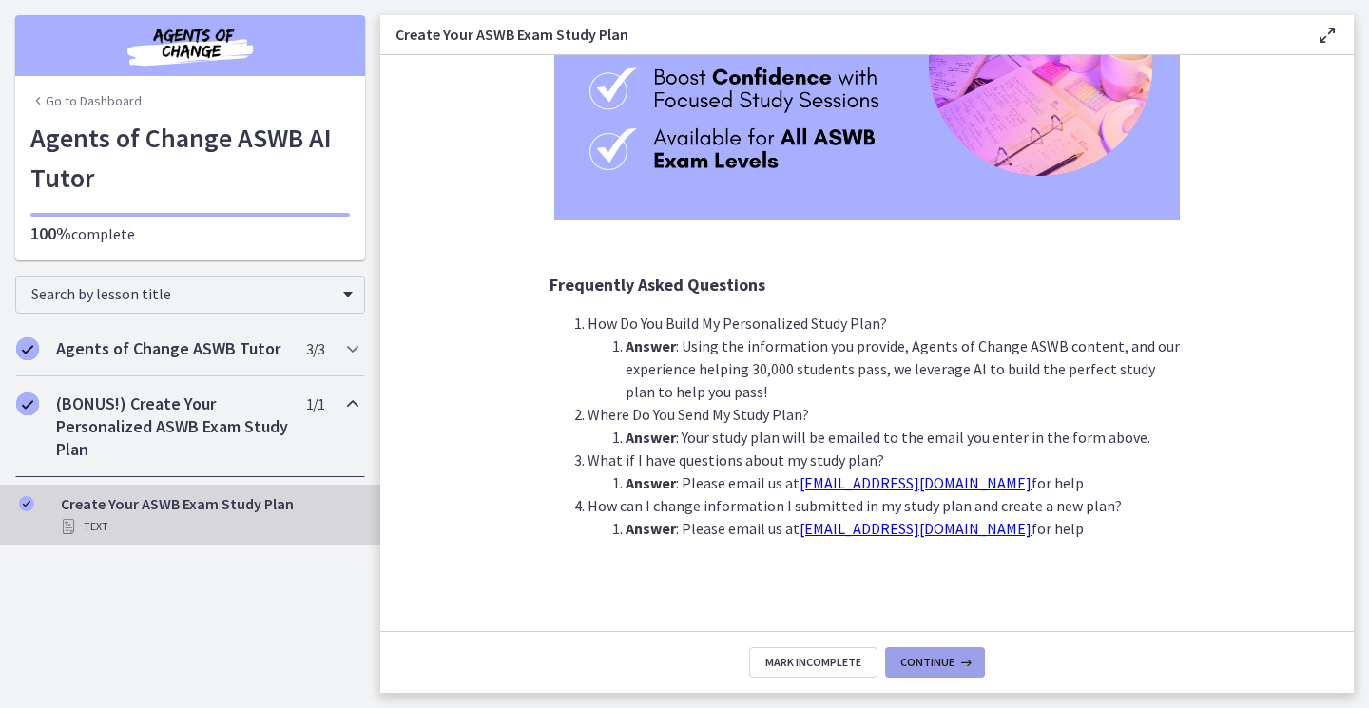
click at [931, 658] on span "Continue" at bounding box center [927, 662] width 54 height 15
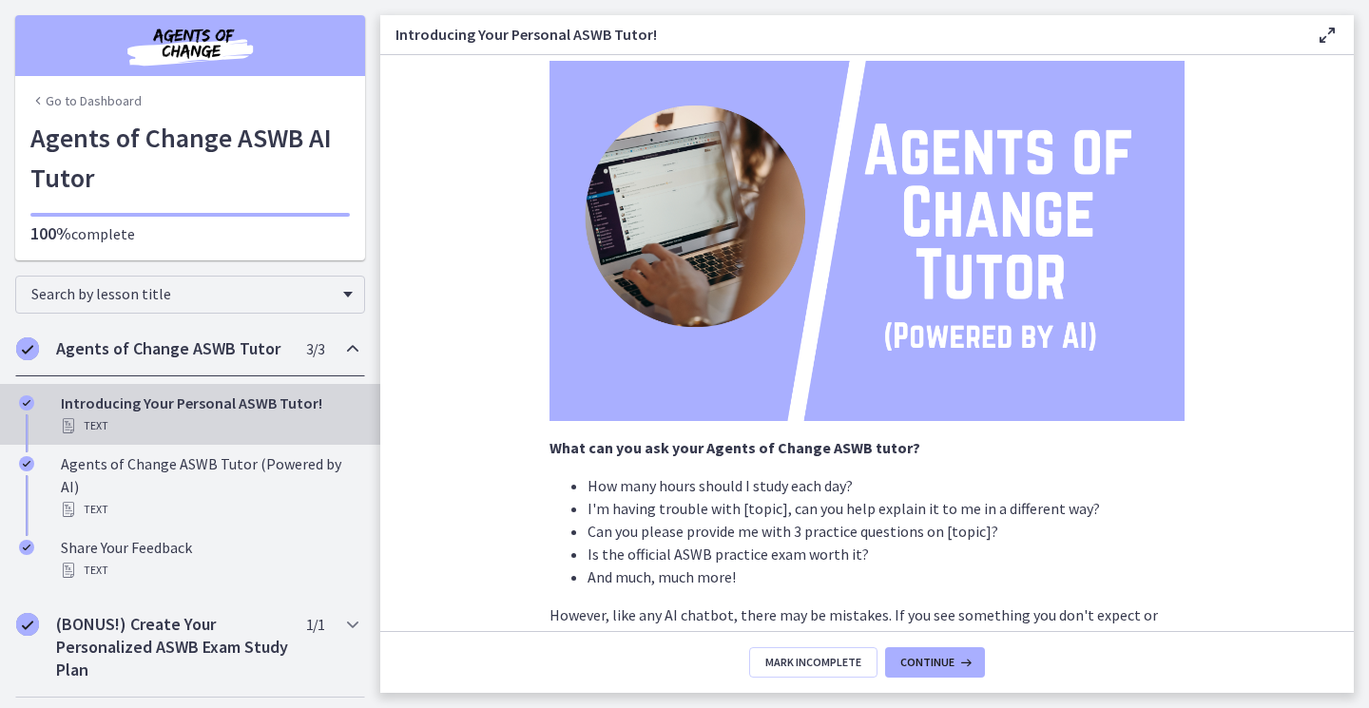
scroll to position [301, 0]
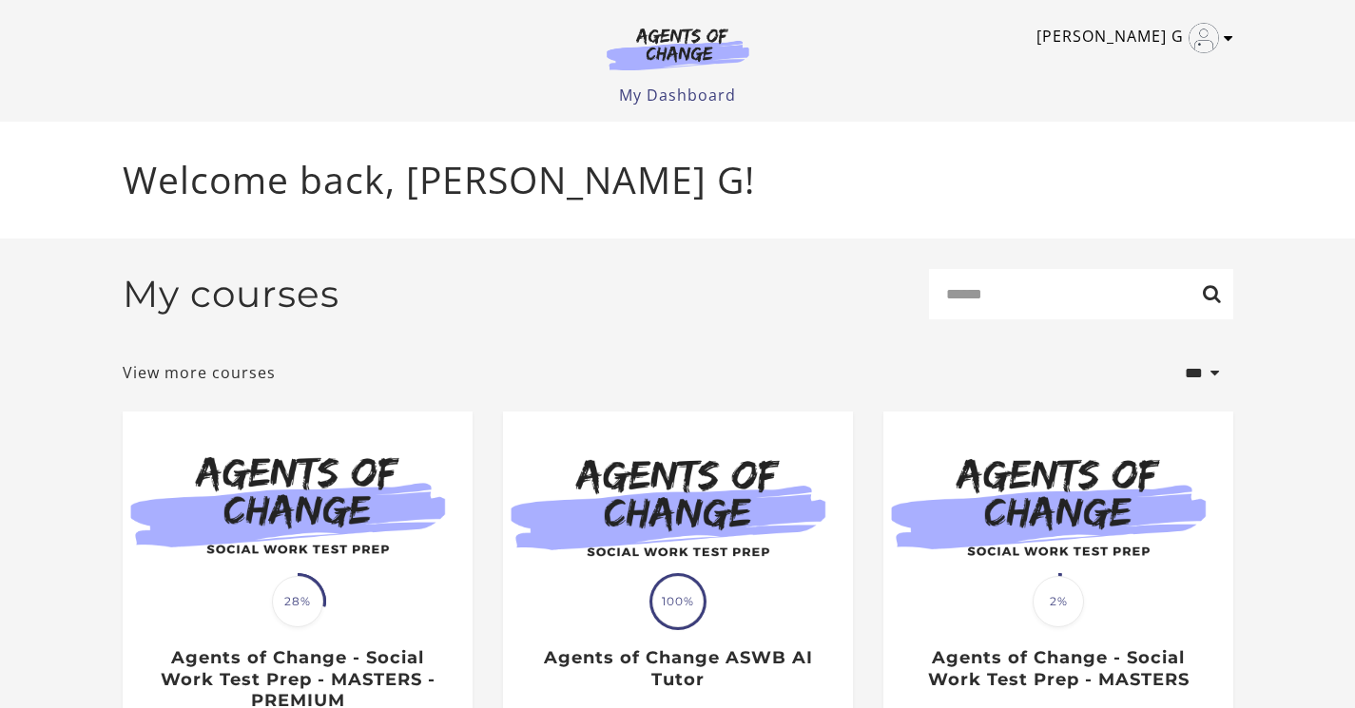
click at [1145, 34] on link "[PERSON_NAME] G" at bounding box center [1129, 38] width 187 height 30
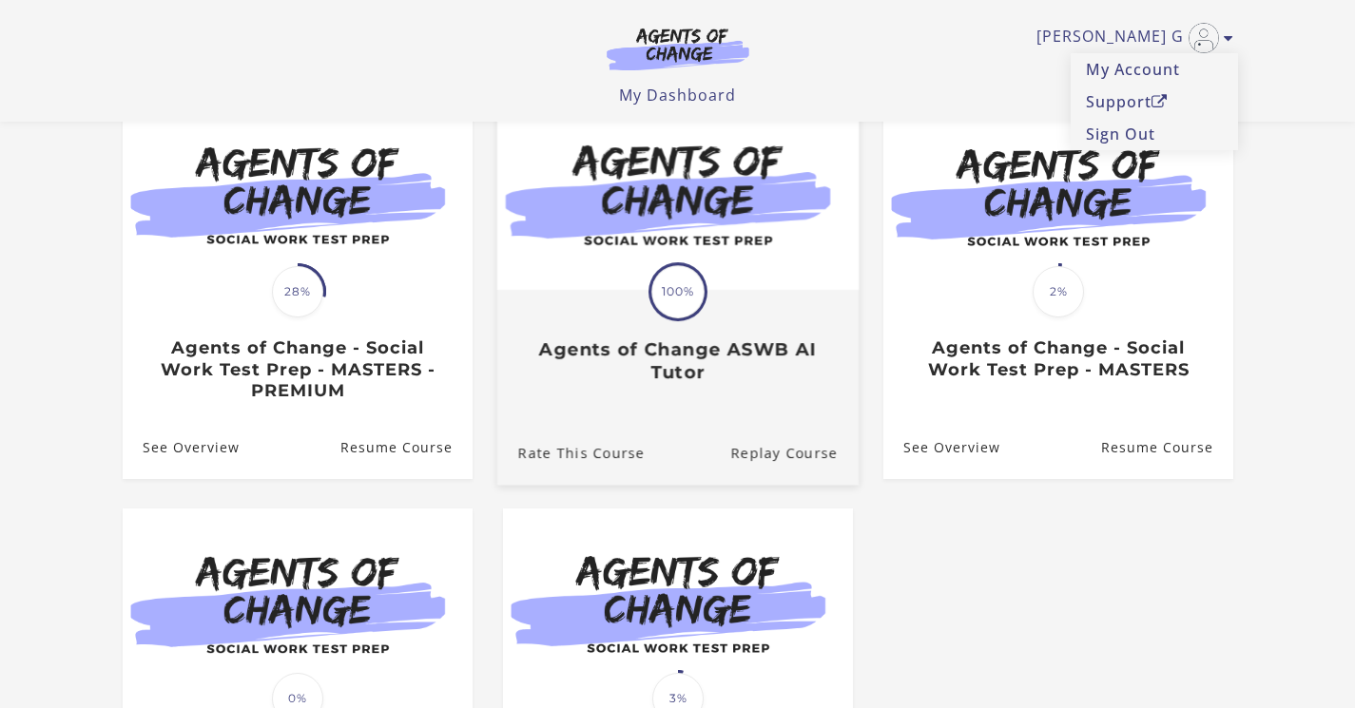
scroll to position [190, 0]
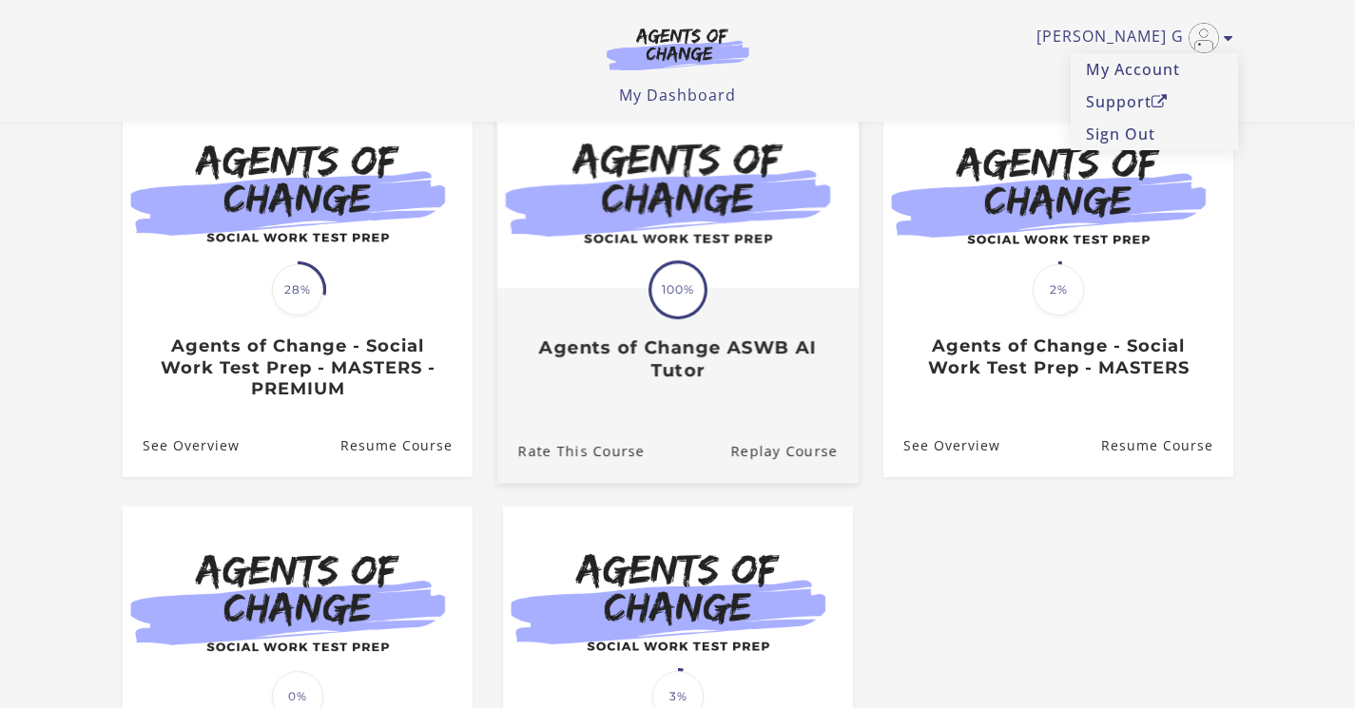
click at [650, 352] on h3 "Agents of Change ASWB AI Tutor" at bounding box center [676, 359] width 319 height 44
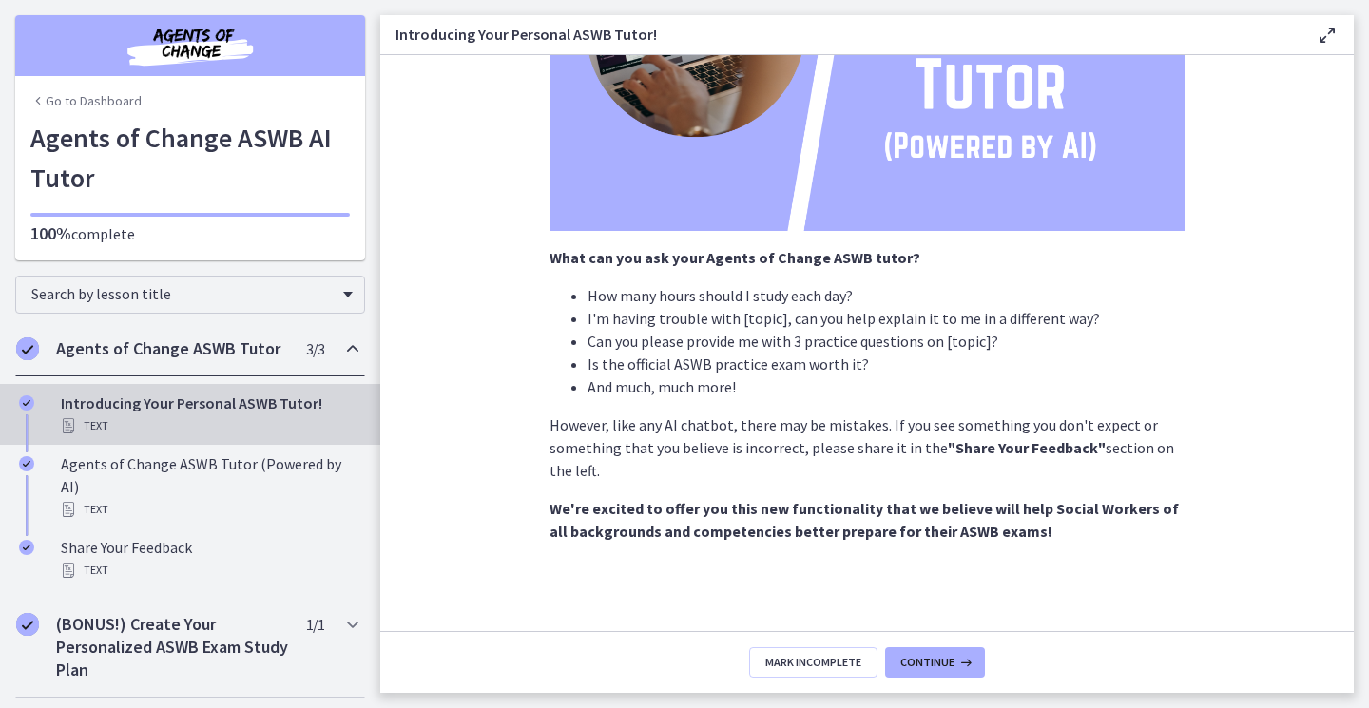
scroll to position [301, 0]
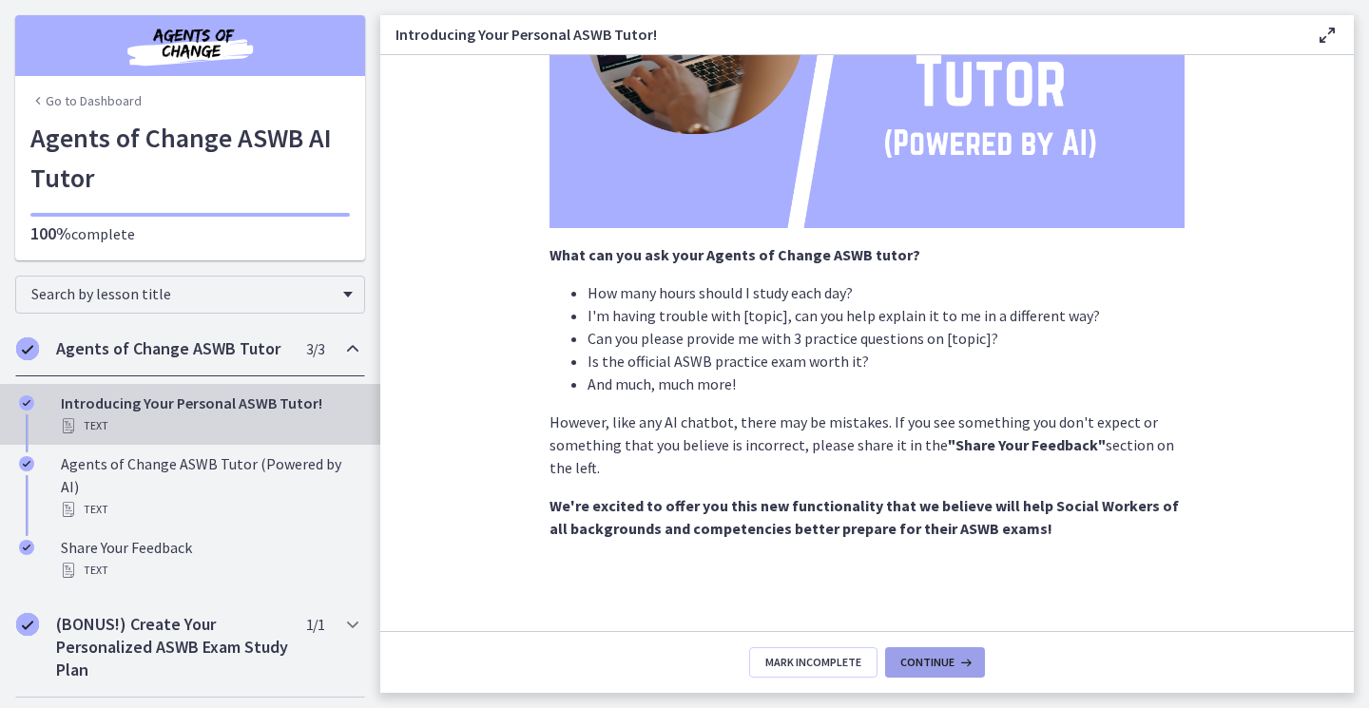
click at [941, 663] on span "Continue" at bounding box center [927, 662] width 54 height 15
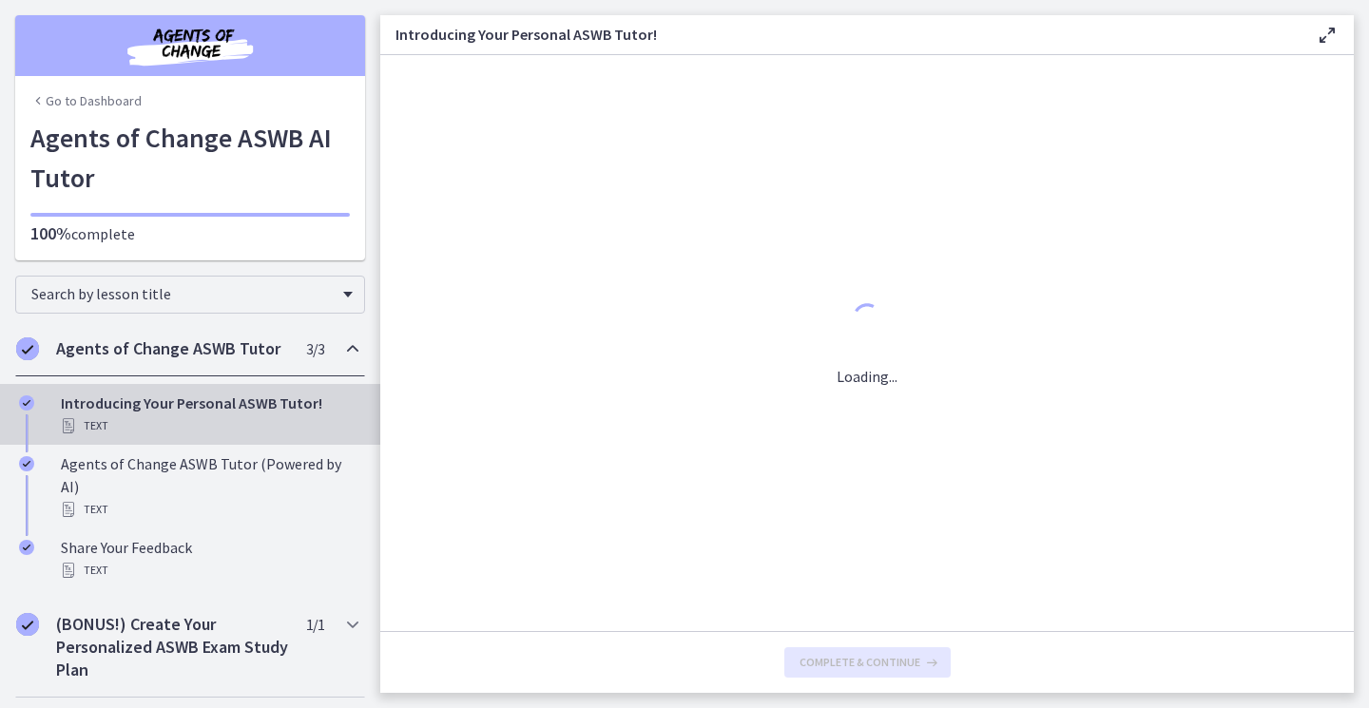
scroll to position [0, 0]
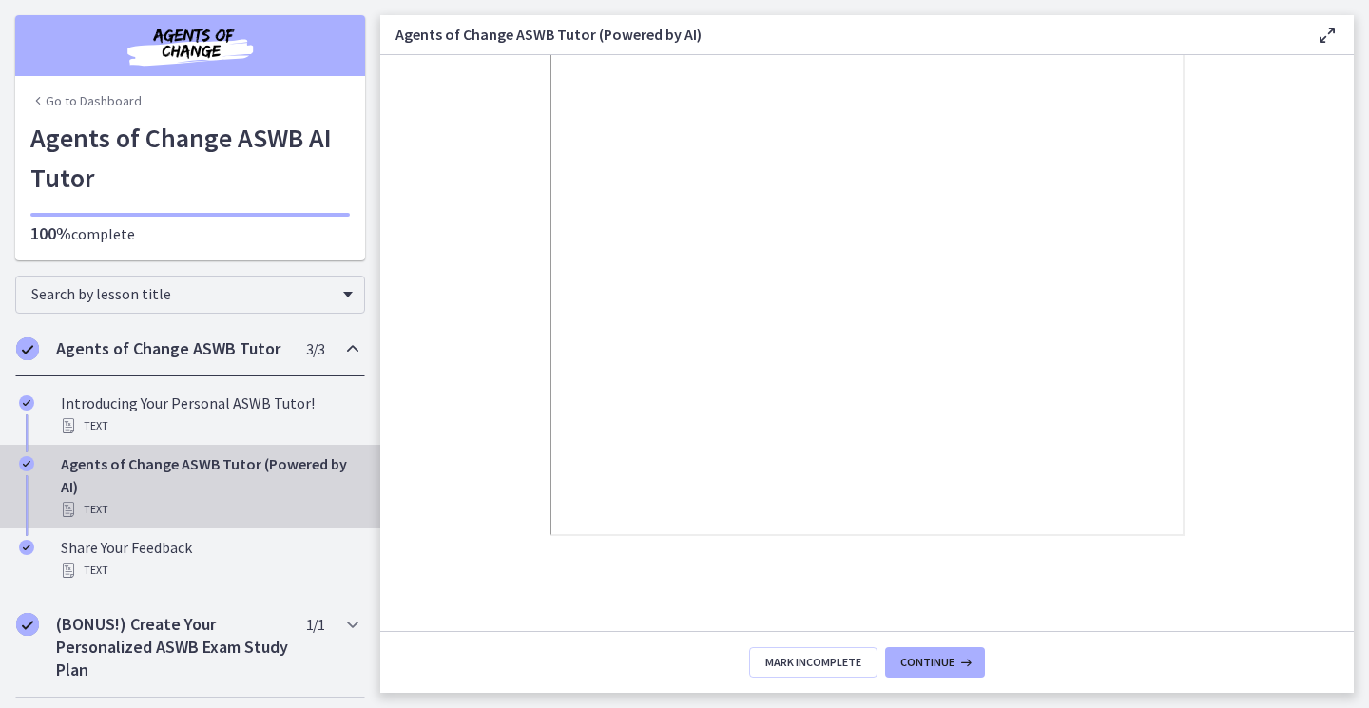
scroll to position [323, 0]
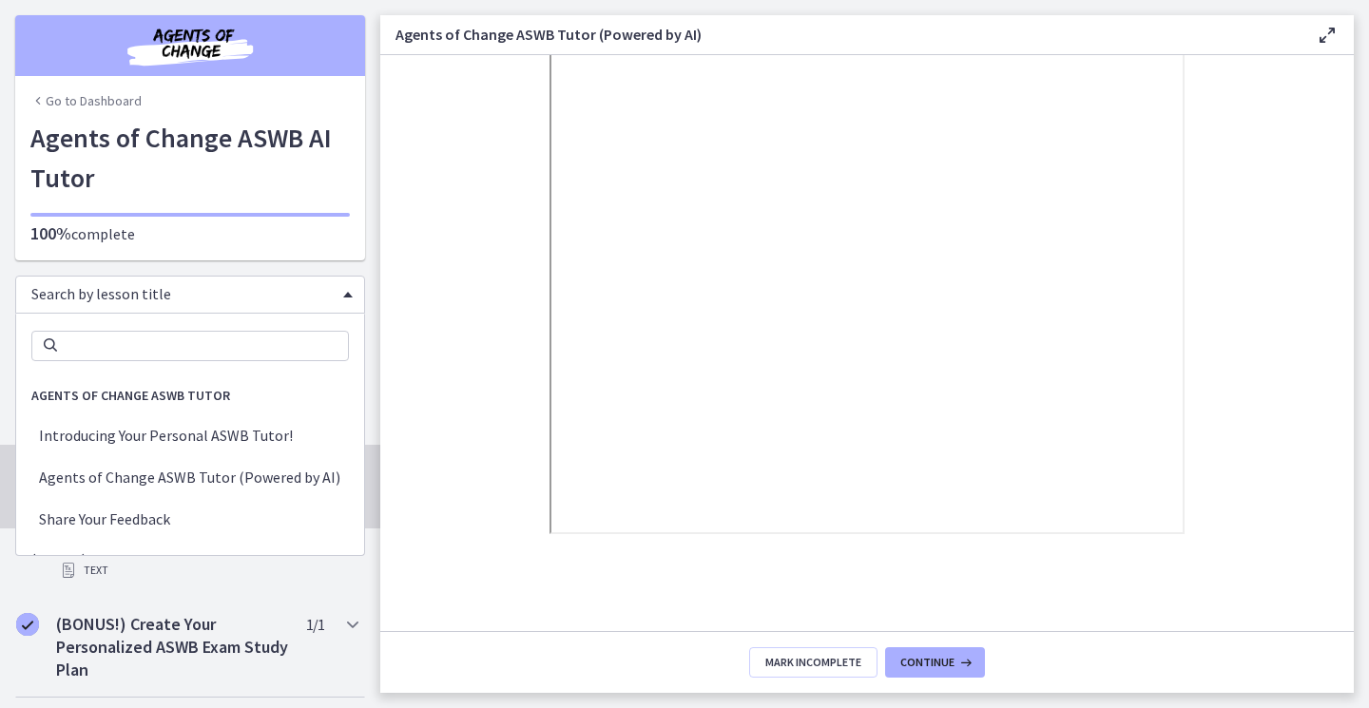
click at [220, 299] on span "Search by lesson title" at bounding box center [182, 293] width 302 height 19
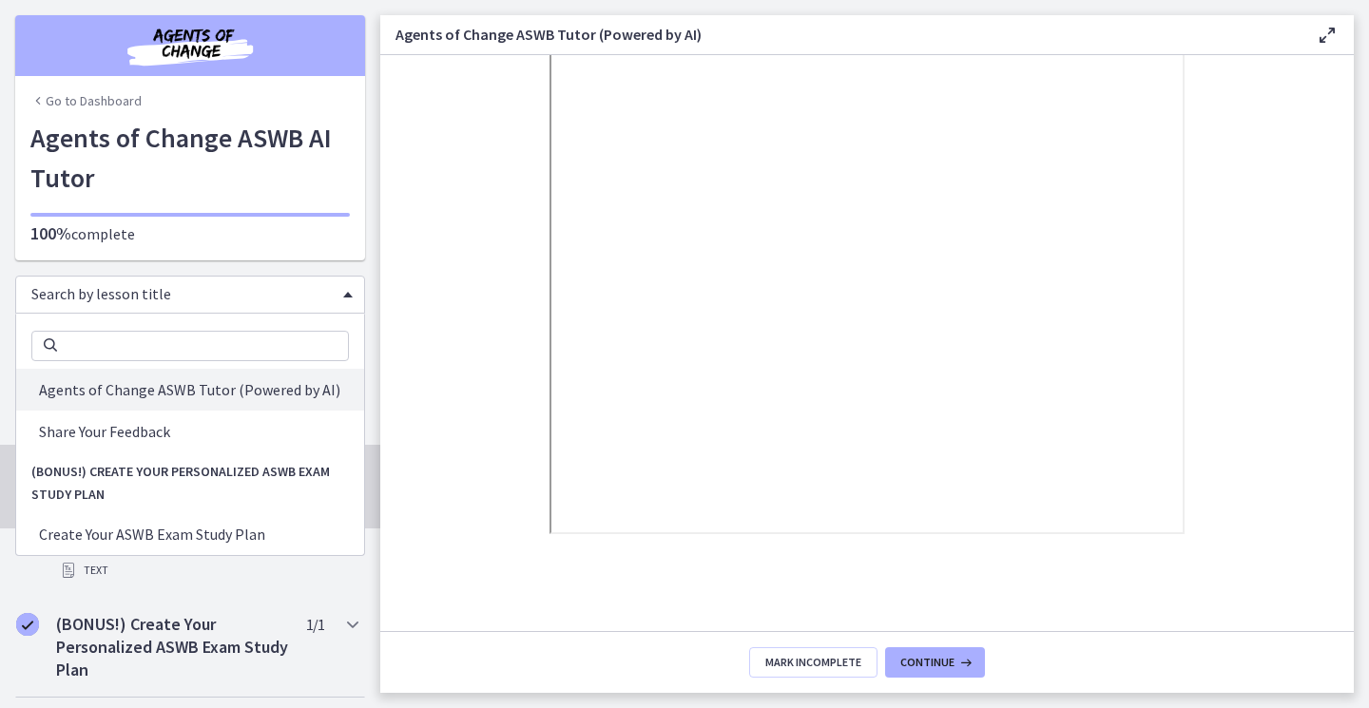
scroll to position [0, 0]
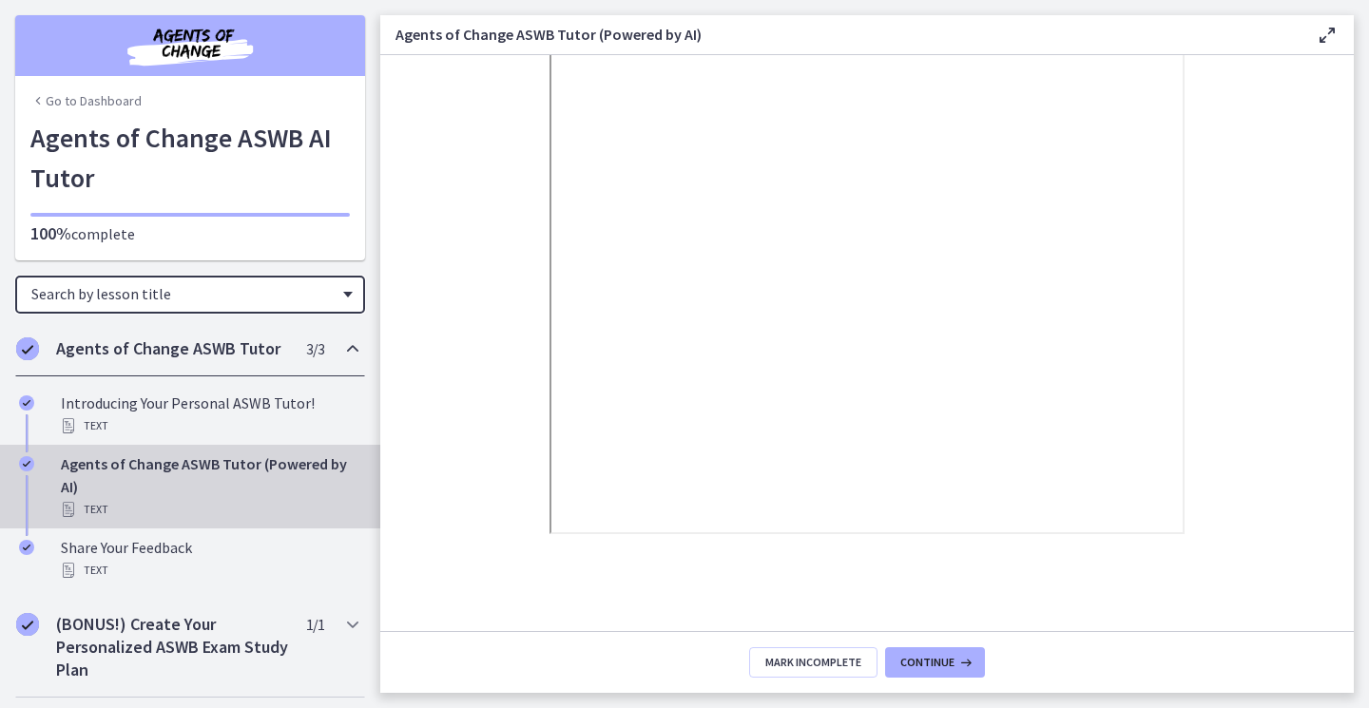
click at [343, 295] on span "Chapters" at bounding box center [348, 295] width 10 height 6
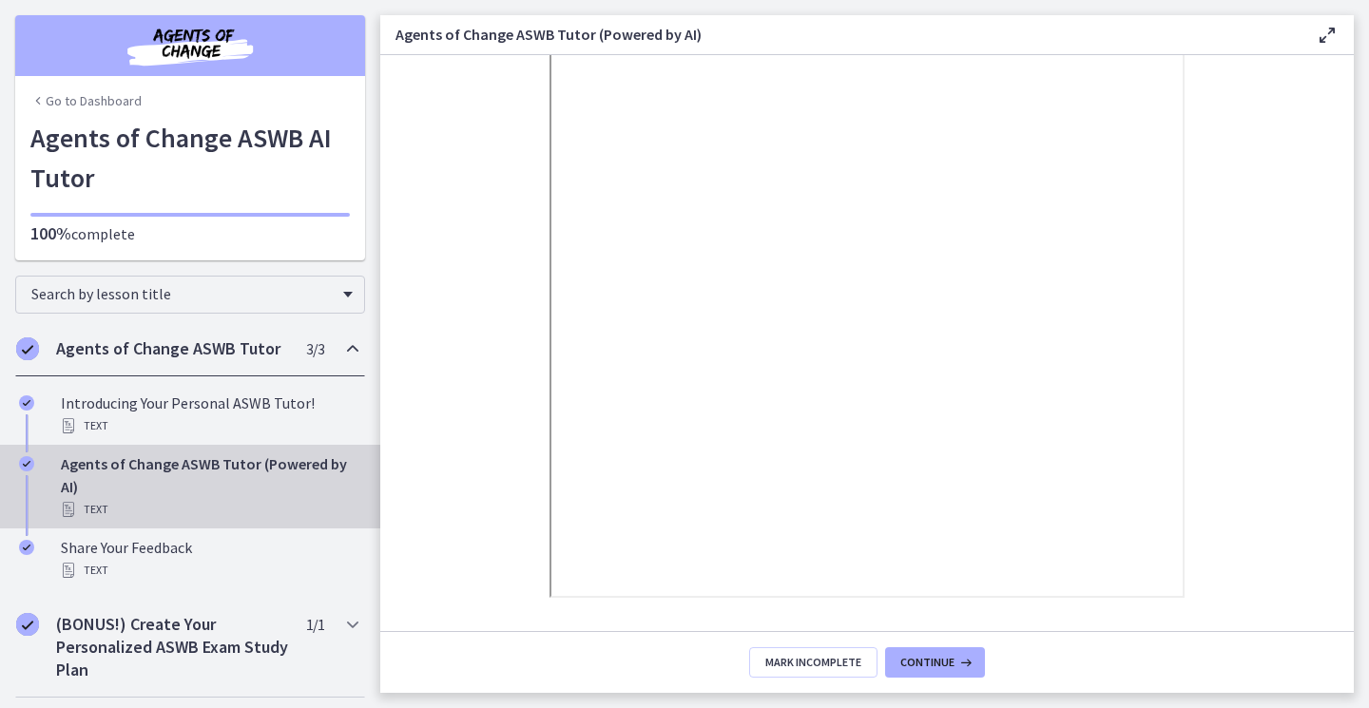
scroll to position [228, 0]
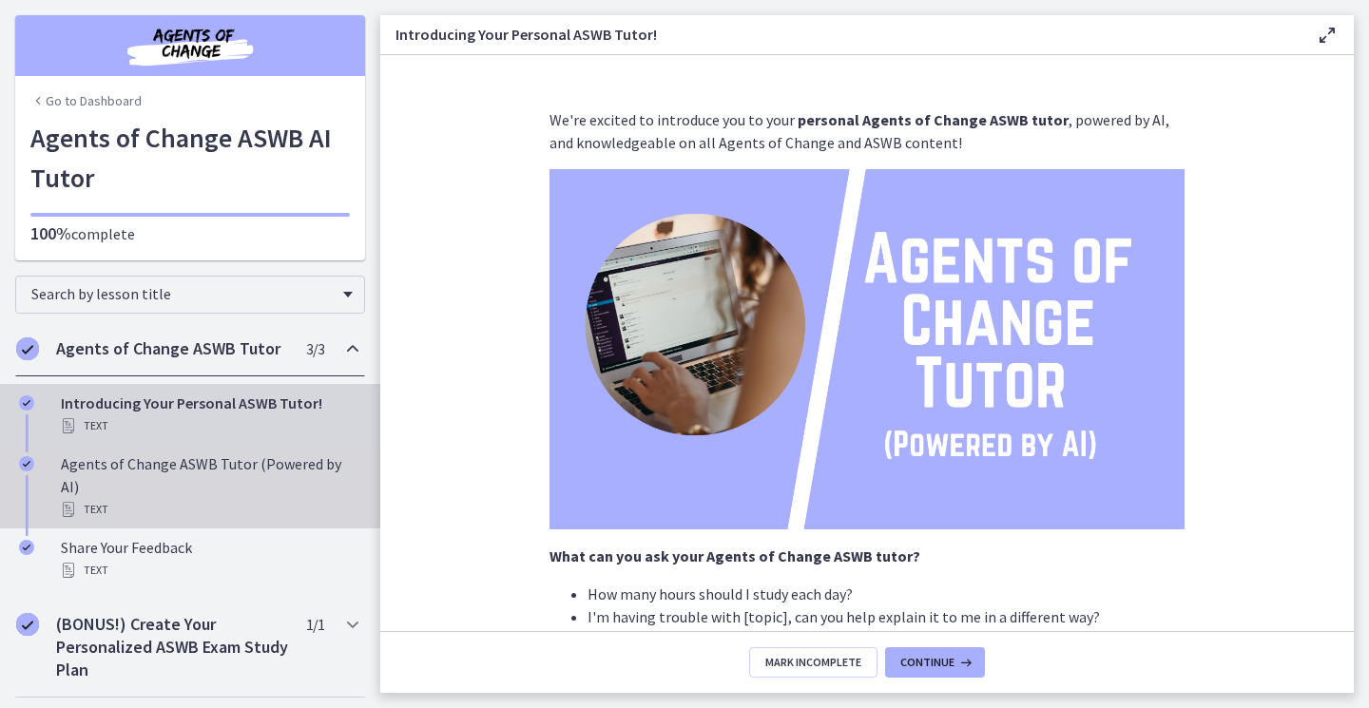
click at [79, 462] on div "Agents of Change ASWB Tutor (Powered by AI) Text" at bounding box center [209, 487] width 297 height 68
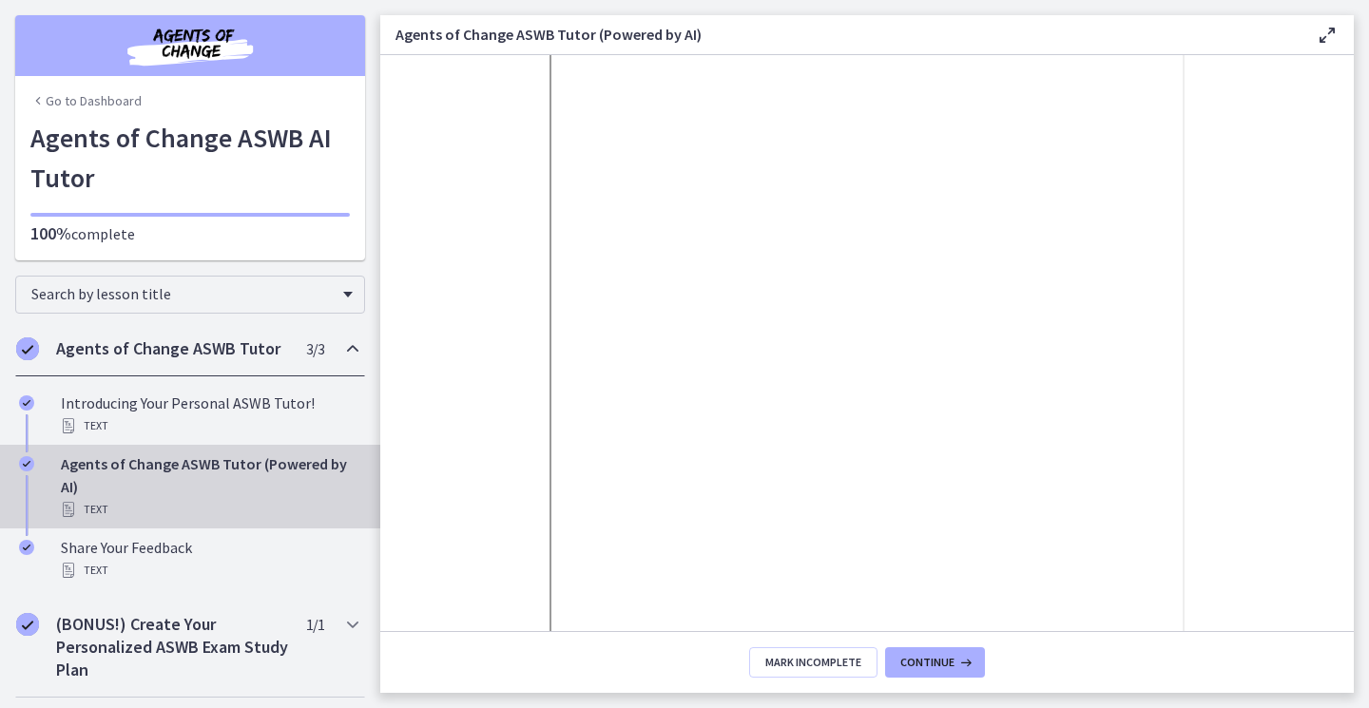
scroll to position [323, 0]
